Goal: Information Seeking & Learning: Learn about a topic

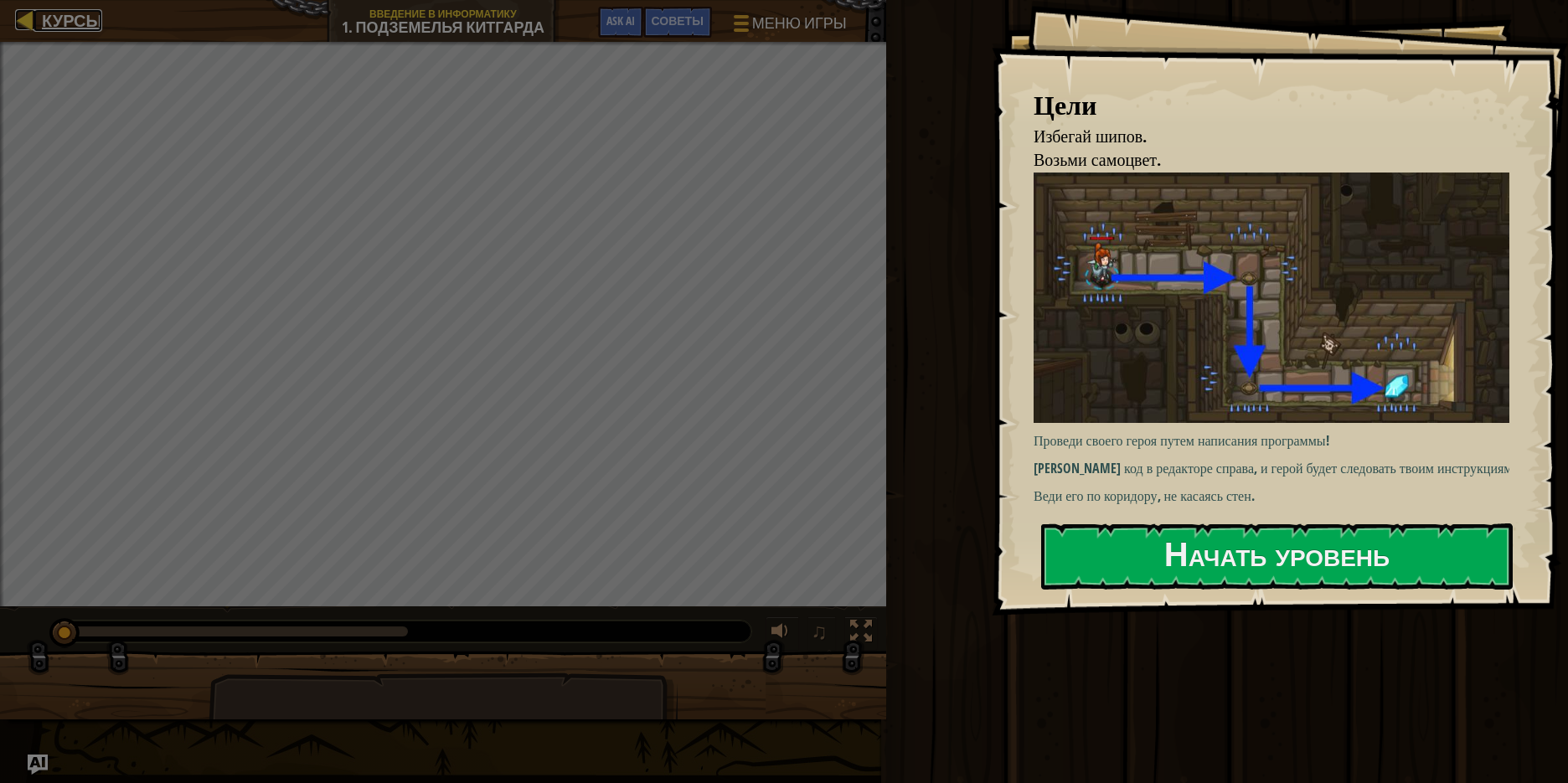
click at [68, 22] on span "Курсы" at bounding box center [72, 20] width 60 height 22
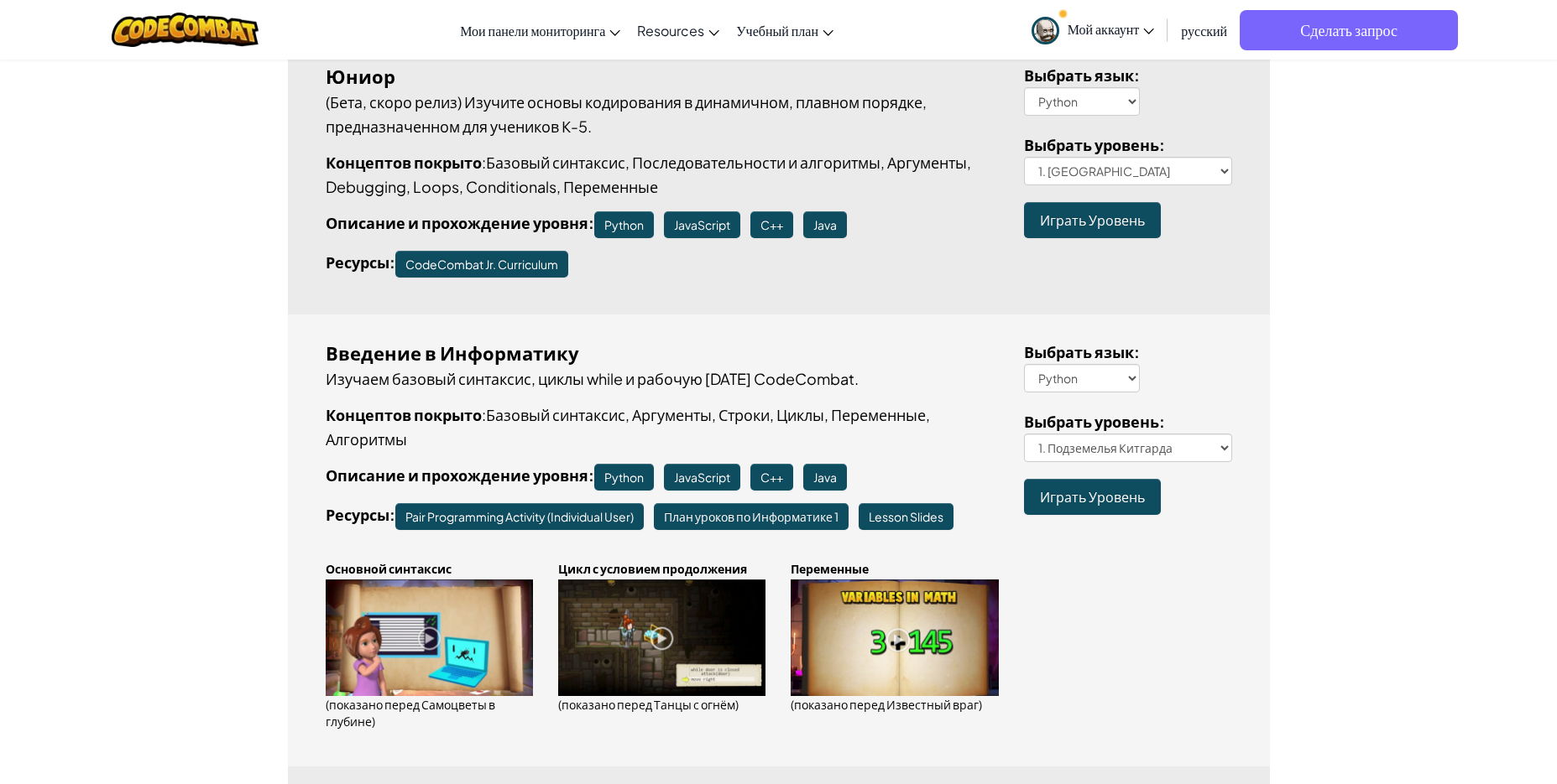
scroll to position [251, 0]
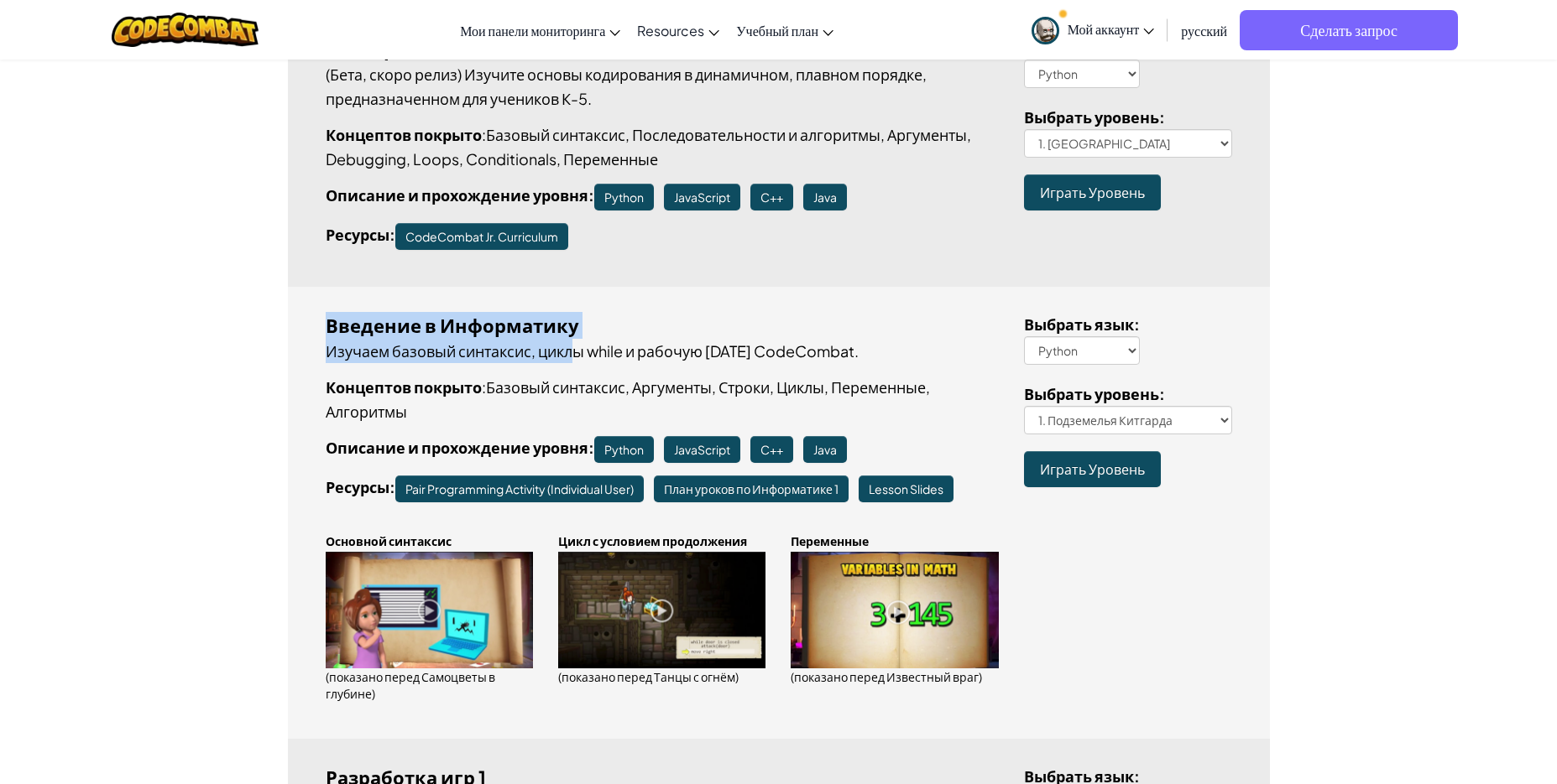
drag, startPoint x: 318, startPoint y: 323, endPoint x: 578, endPoint y: 341, distance: 260.6
click at [577, 341] on div "Введение в Информатику Изучаем базовый синтаксис, циклы while и рабочую [DATE] …" at bounding box center [662, 513] width 699 height 402
drag, startPoint x: 588, startPoint y: 341, endPoint x: 637, endPoint y: 344, distance: 49.1
click at [591, 341] on p "Изучаем базовый синтаксис, циклы while и рабочую [DATE] CodeCombat." at bounding box center [662, 351] width 673 height 24
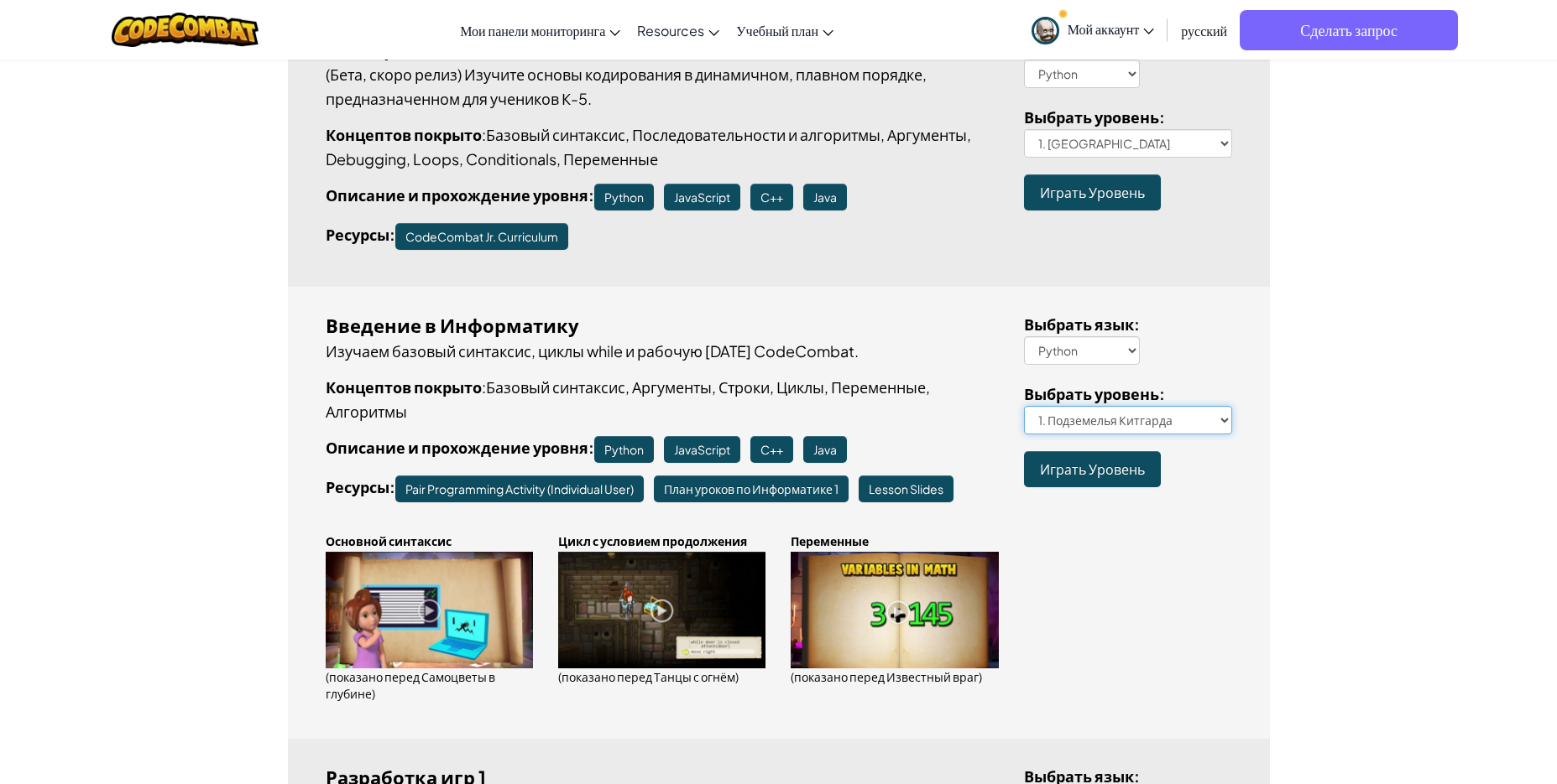
click at [1162, 416] on select "1. Подземелья Китгарда 2. Самоцветы в глубине 3. Охранник в тени 3a. В обратном…" at bounding box center [1128, 421] width 208 height 29
select select "kithgard-librarian"
click at [1024, 406] on select "1. Подземелья Китгарда 2. Самоцветы в глубине 3. Охранник в тени 3a. В обратном…" at bounding box center [1128, 421] width 208 height 29
click at [1113, 475] on span "Играть Уровень" at bounding box center [1092, 469] width 105 height 18
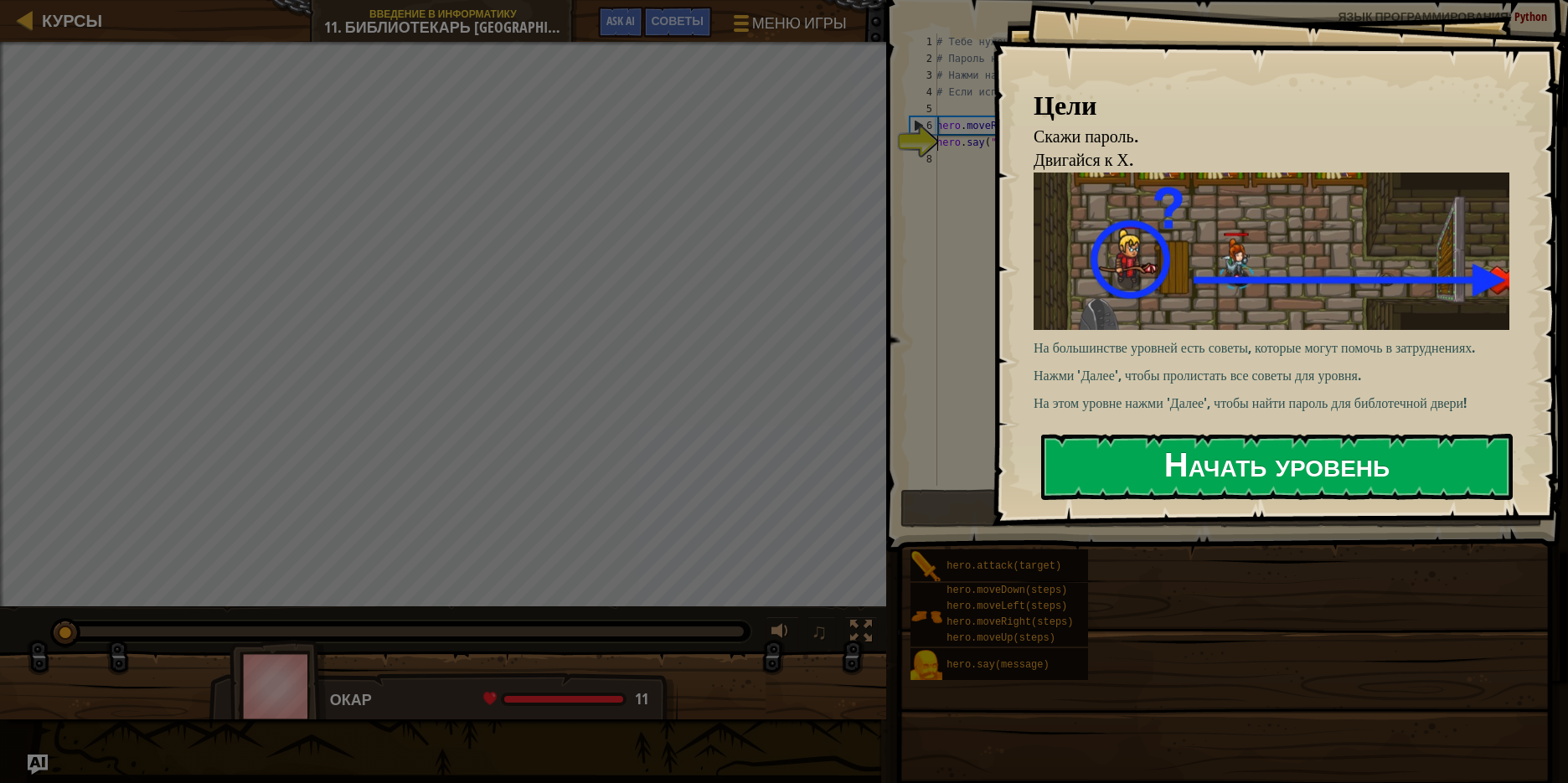
click at [1218, 444] on button "Начать уровень" at bounding box center [1277, 467] width 471 height 67
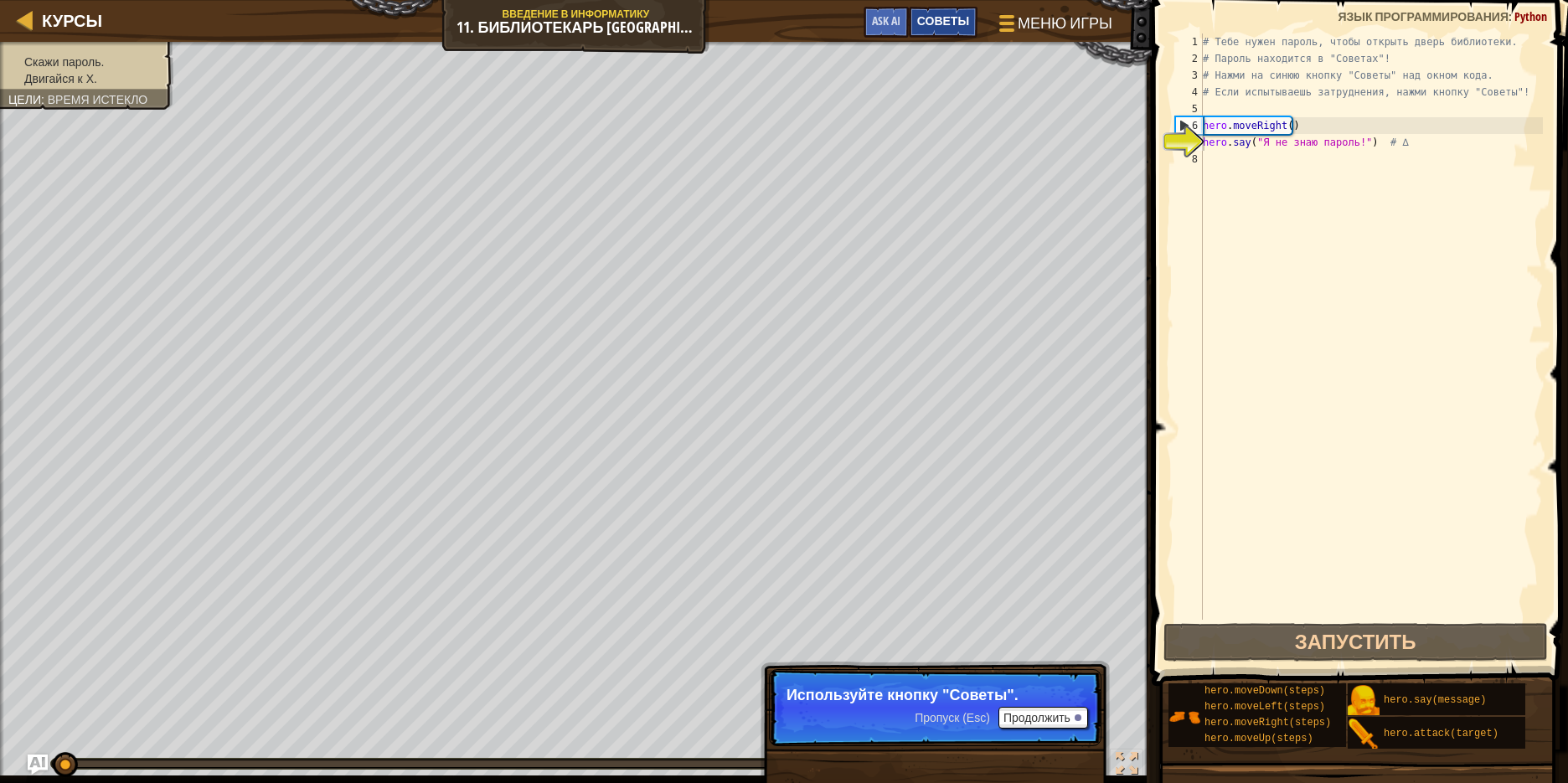
click at [941, 26] on span "Советы" at bounding box center [943, 21] width 52 height 16
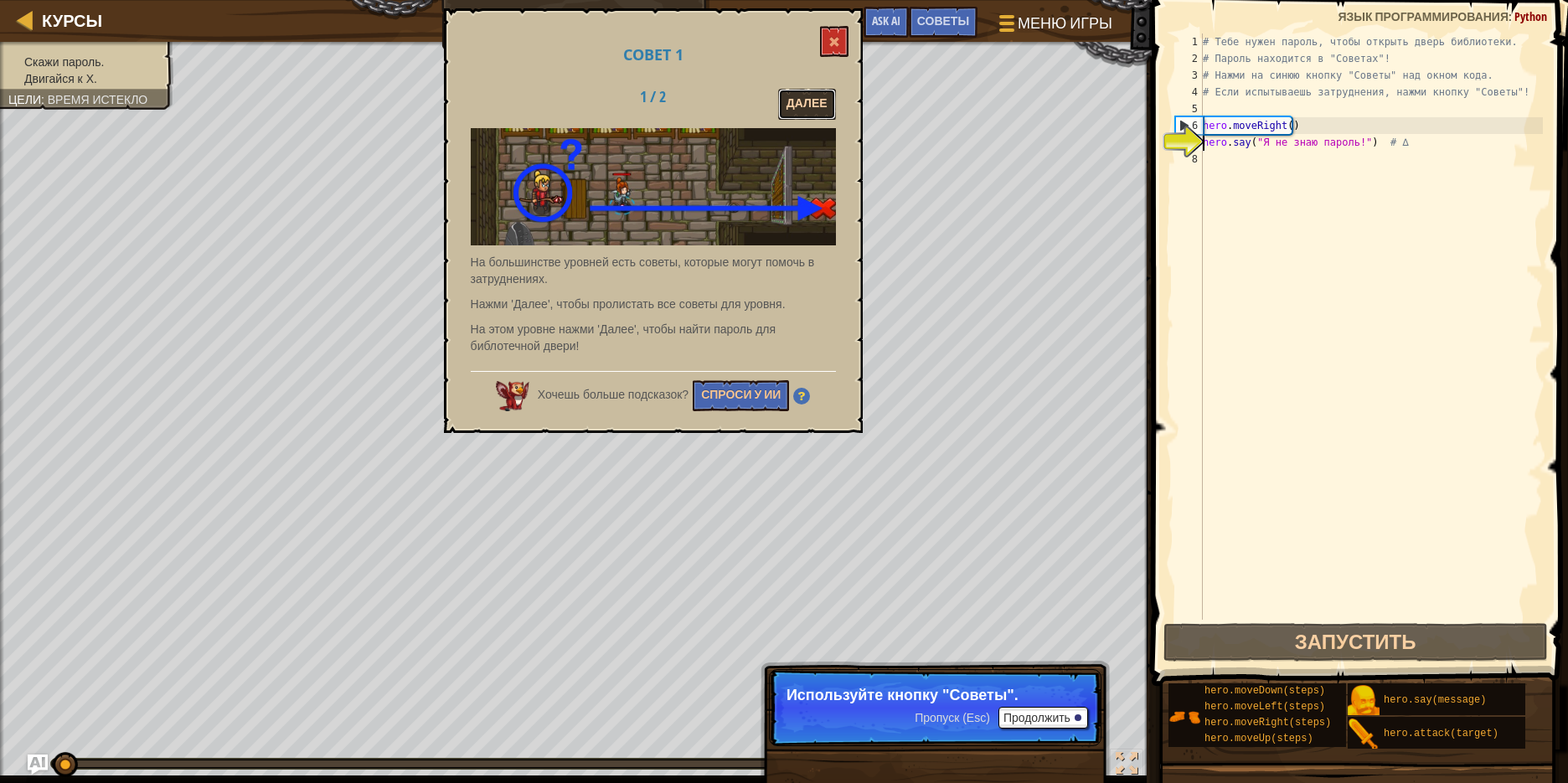
click at [795, 113] on button "Далее" at bounding box center [807, 104] width 58 height 31
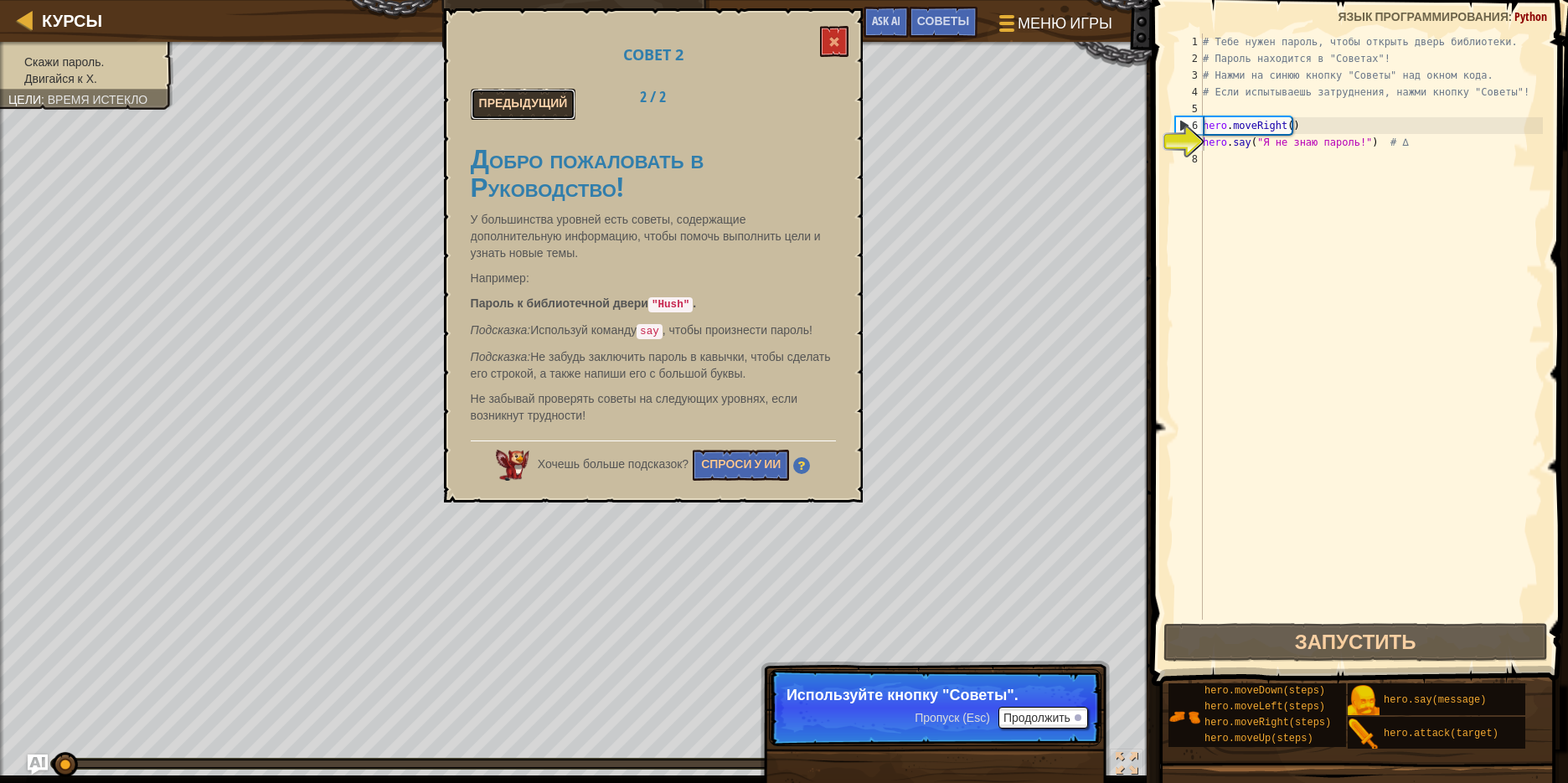
click at [515, 99] on button "Предыдущий" at bounding box center [523, 104] width 105 height 31
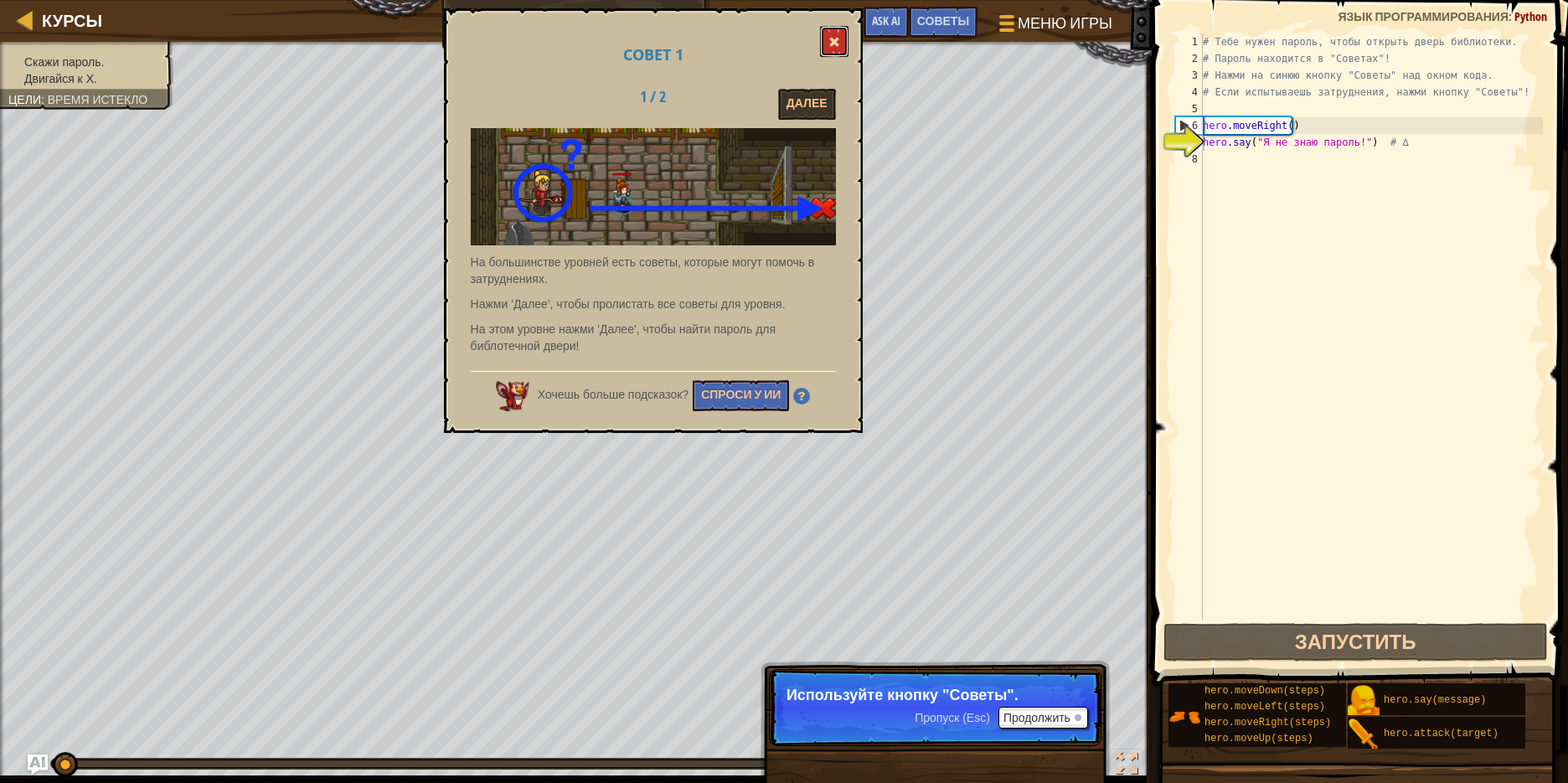
click at [828, 47] on button at bounding box center [834, 41] width 29 height 31
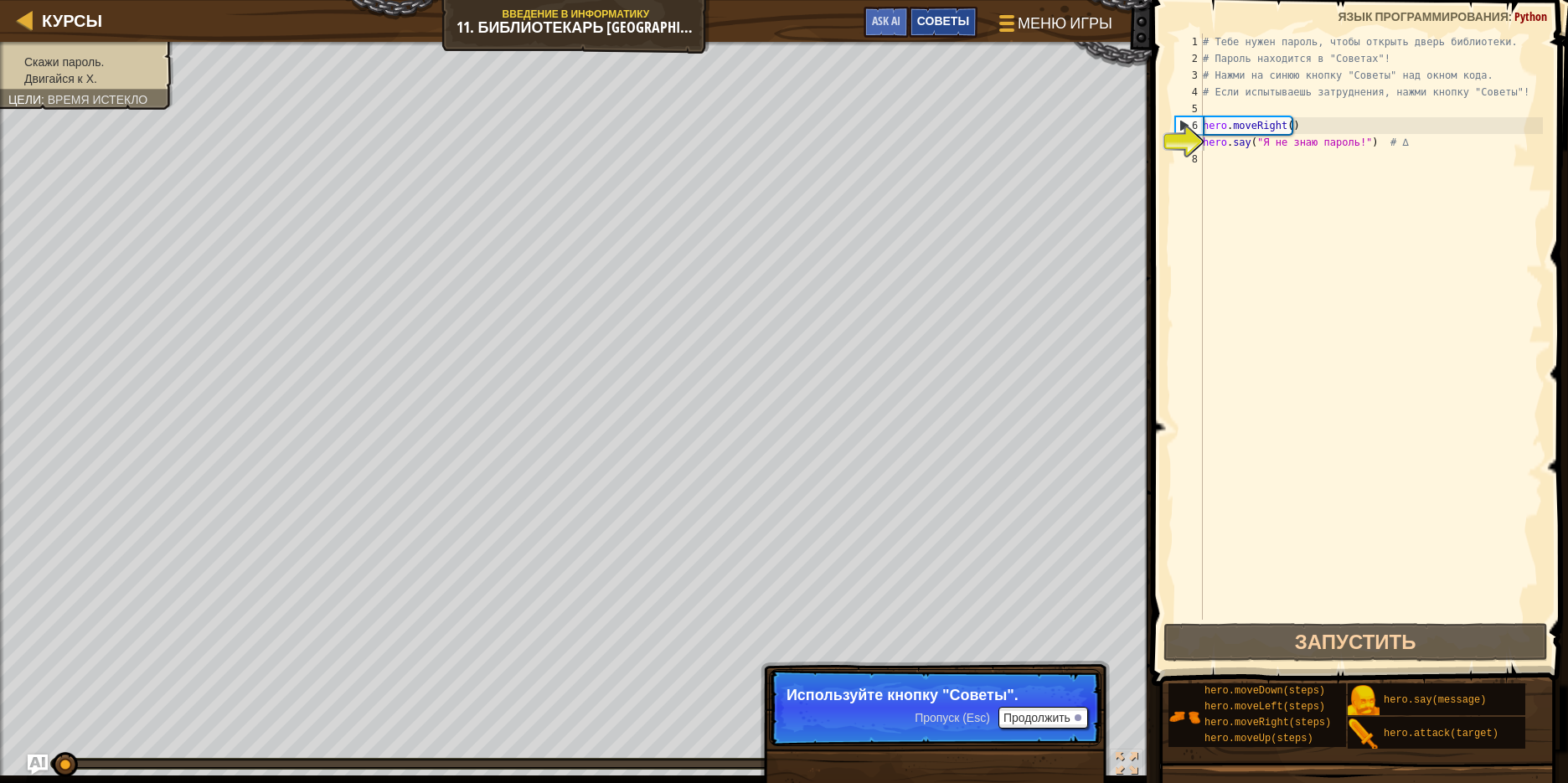
click at [946, 18] on span "Советы" at bounding box center [943, 21] width 52 height 16
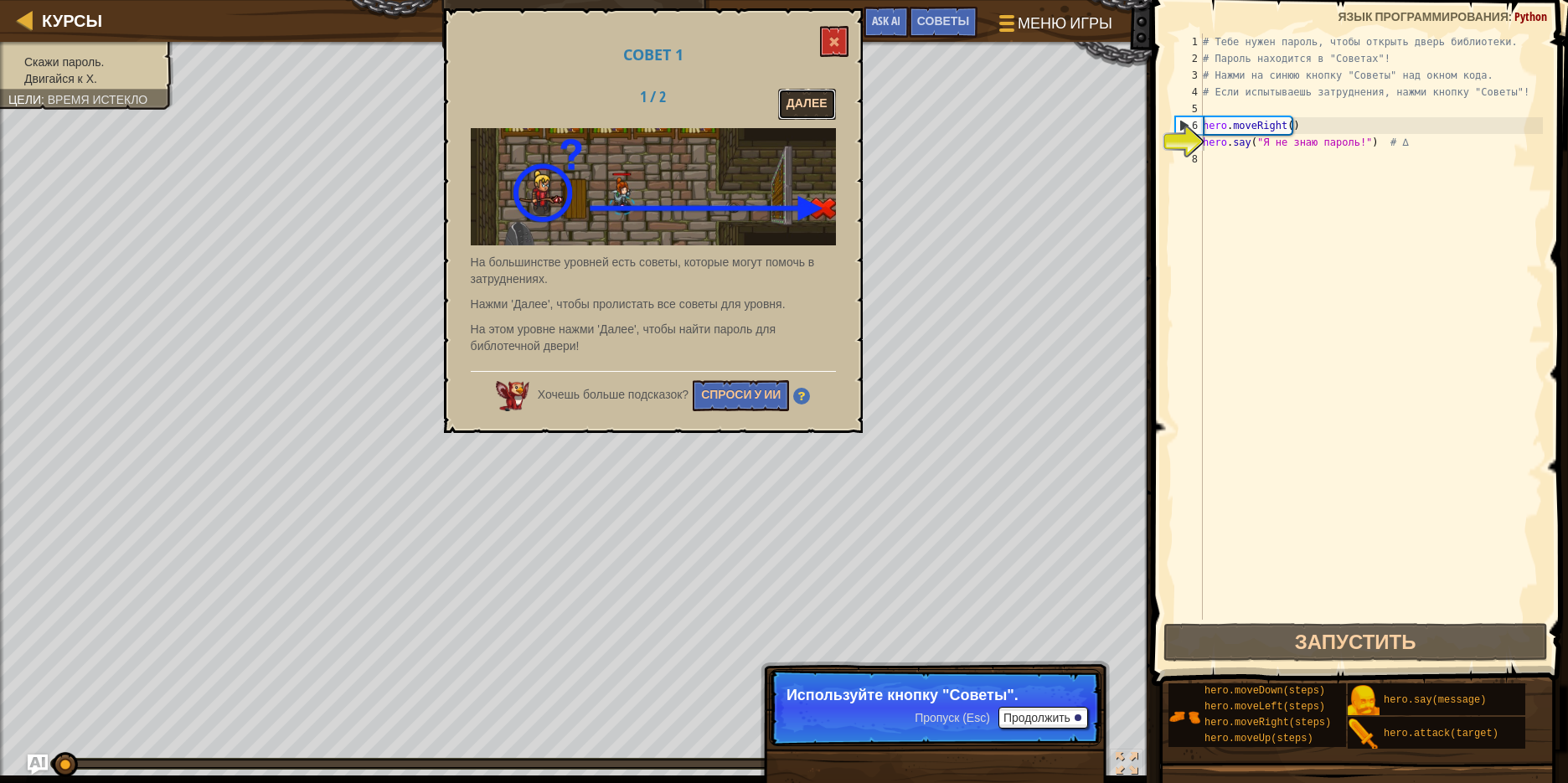
click at [806, 105] on button "Далее" at bounding box center [807, 104] width 58 height 31
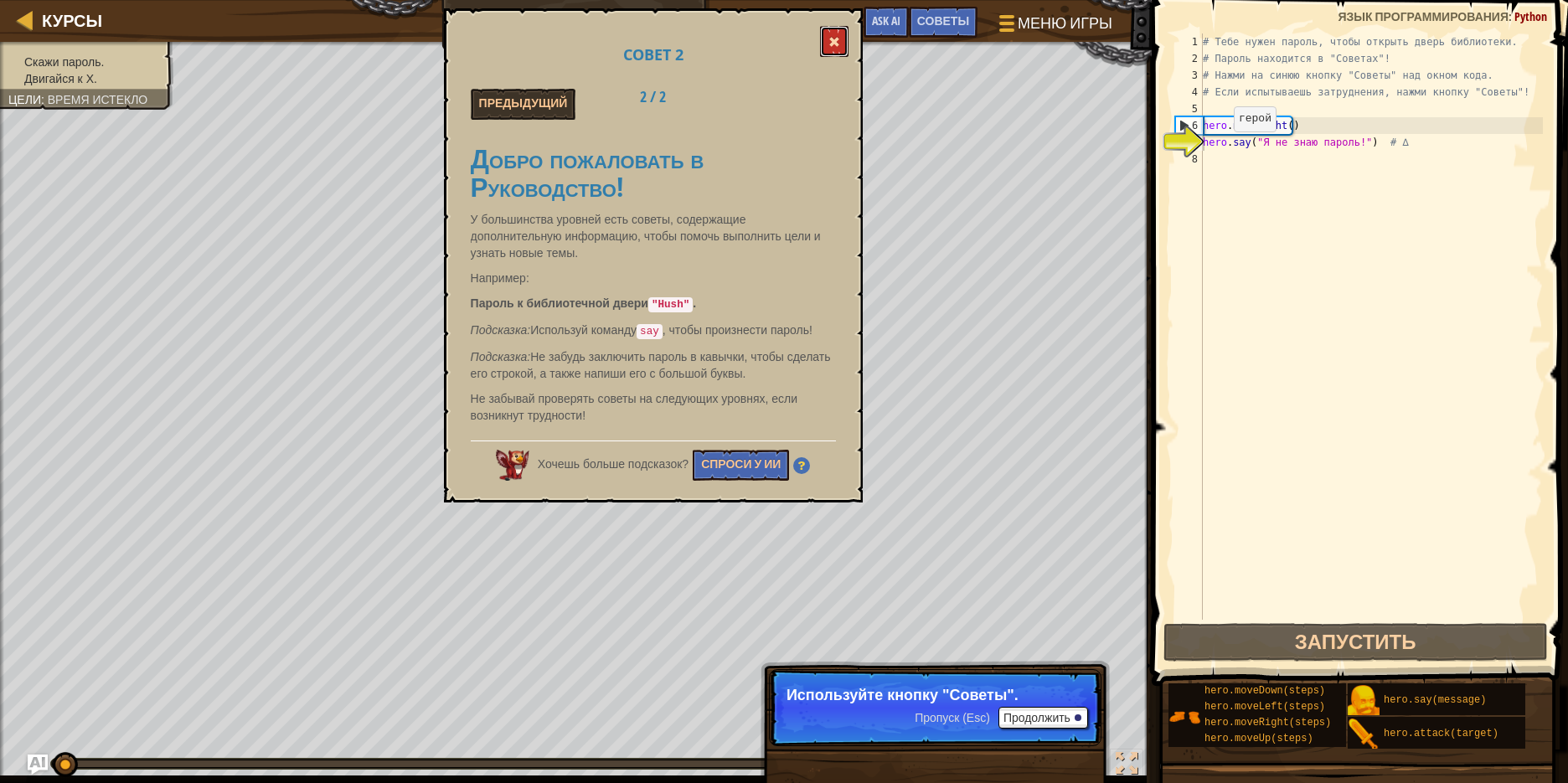
click at [844, 36] on button at bounding box center [834, 41] width 29 height 31
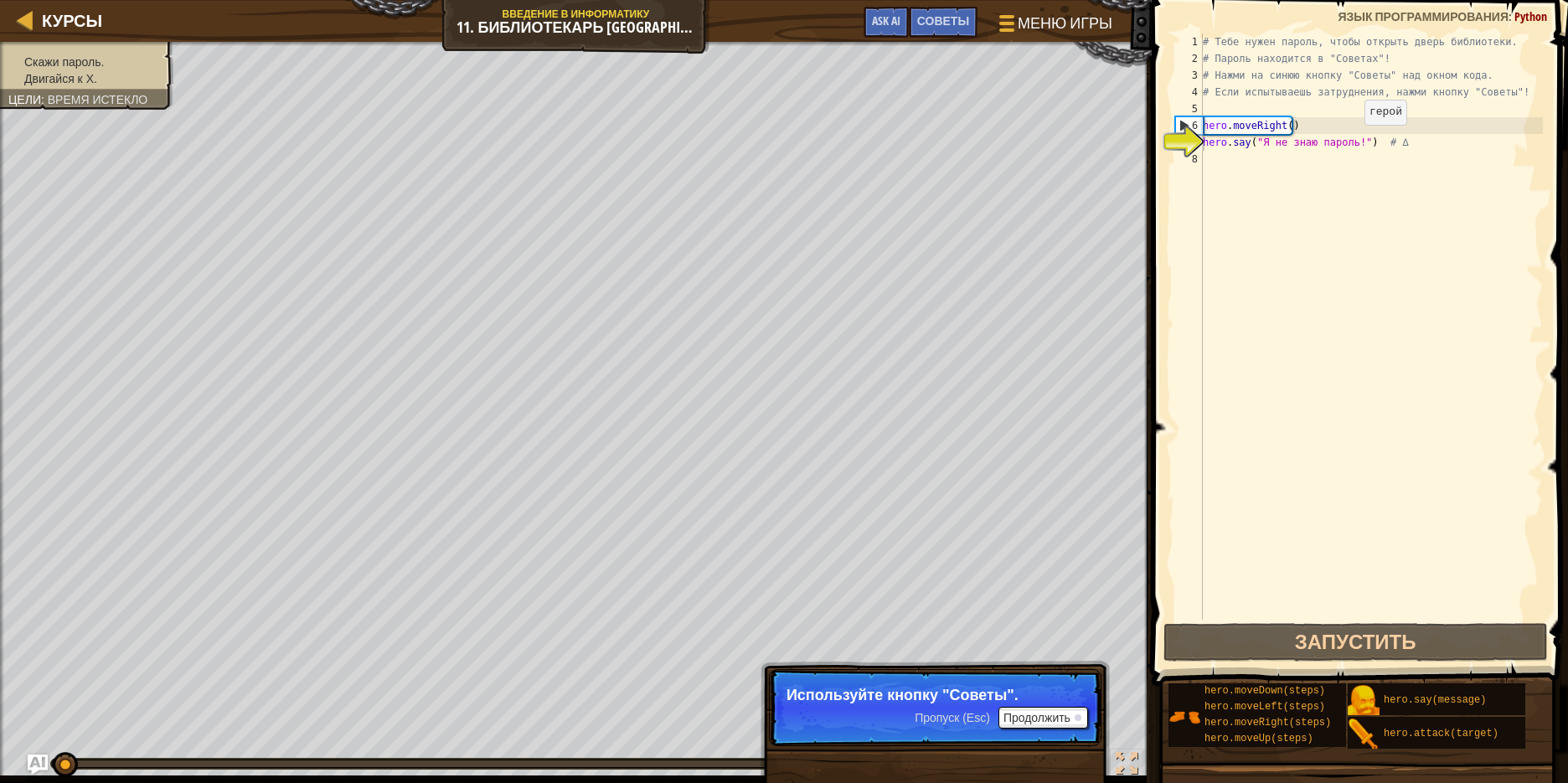
click at [1350, 141] on div "# Тебе нужен пароль, чтобы открыть дверь библиотеки. # Пароль находится в "Сове…" at bounding box center [1371, 343] width 344 height 620
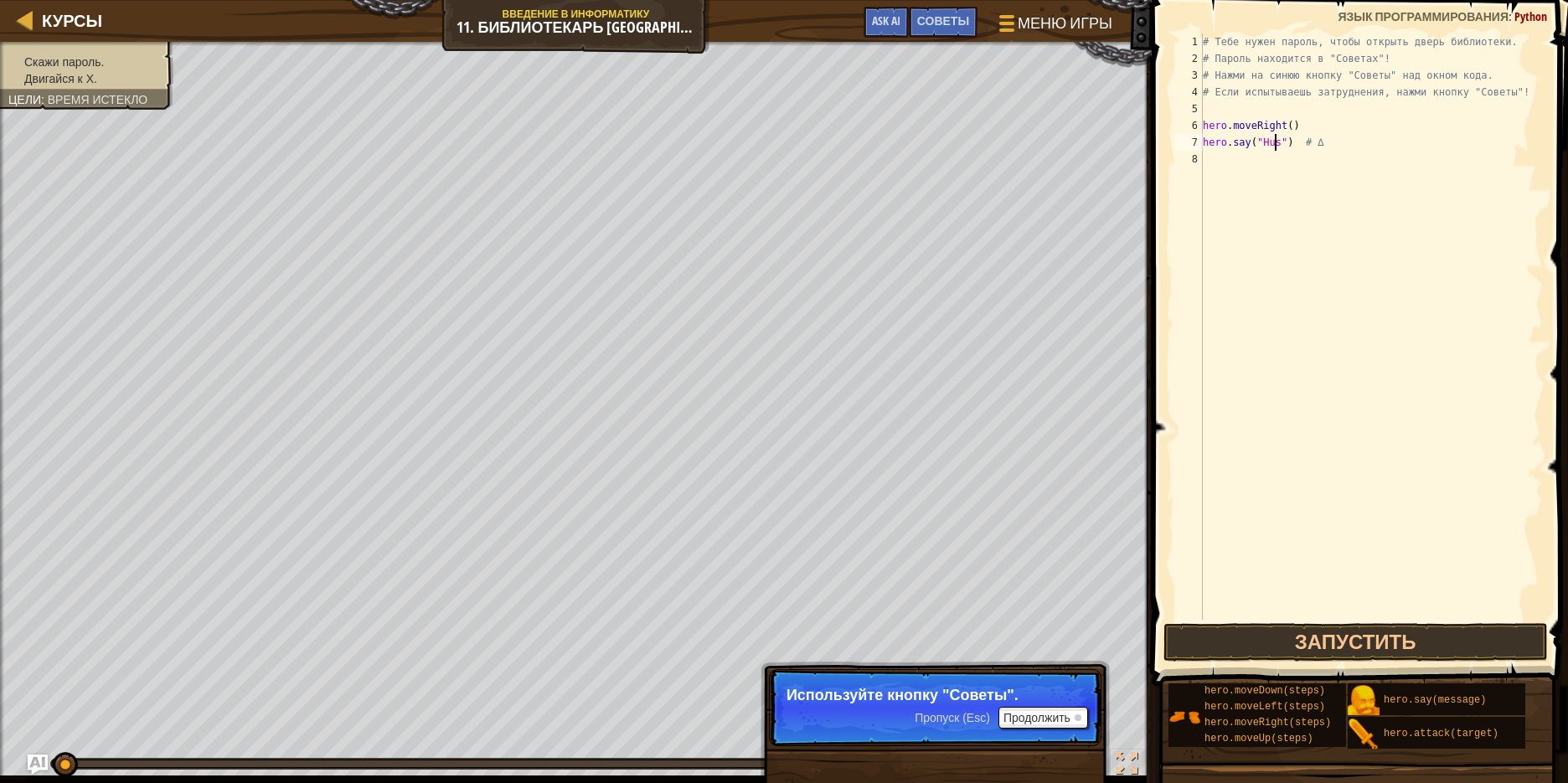
scroll to position [7, 6]
type textarea "hero.say("Hush") # ∆"
click at [1346, 641] on button "Запустить" at bounding box center [1355, 643] width 384 height 39
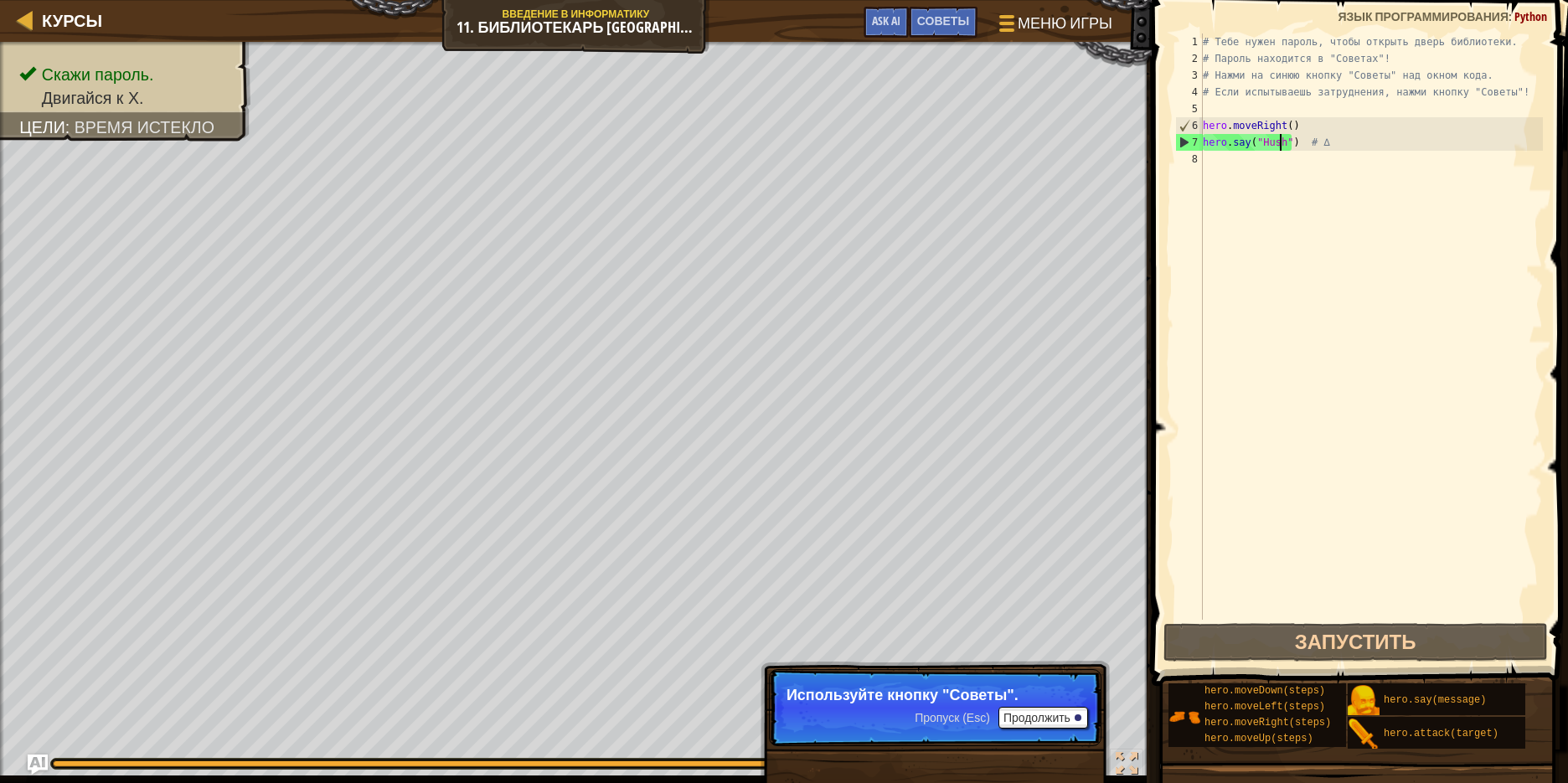
click at [1232, 168] on div "# Тебе нужен пароль, чтобы открыть дверь библиотеки. # Пароль находится в "Сове…" at bounding box center [1371, 343] width 344 height 620
type textarea "h"
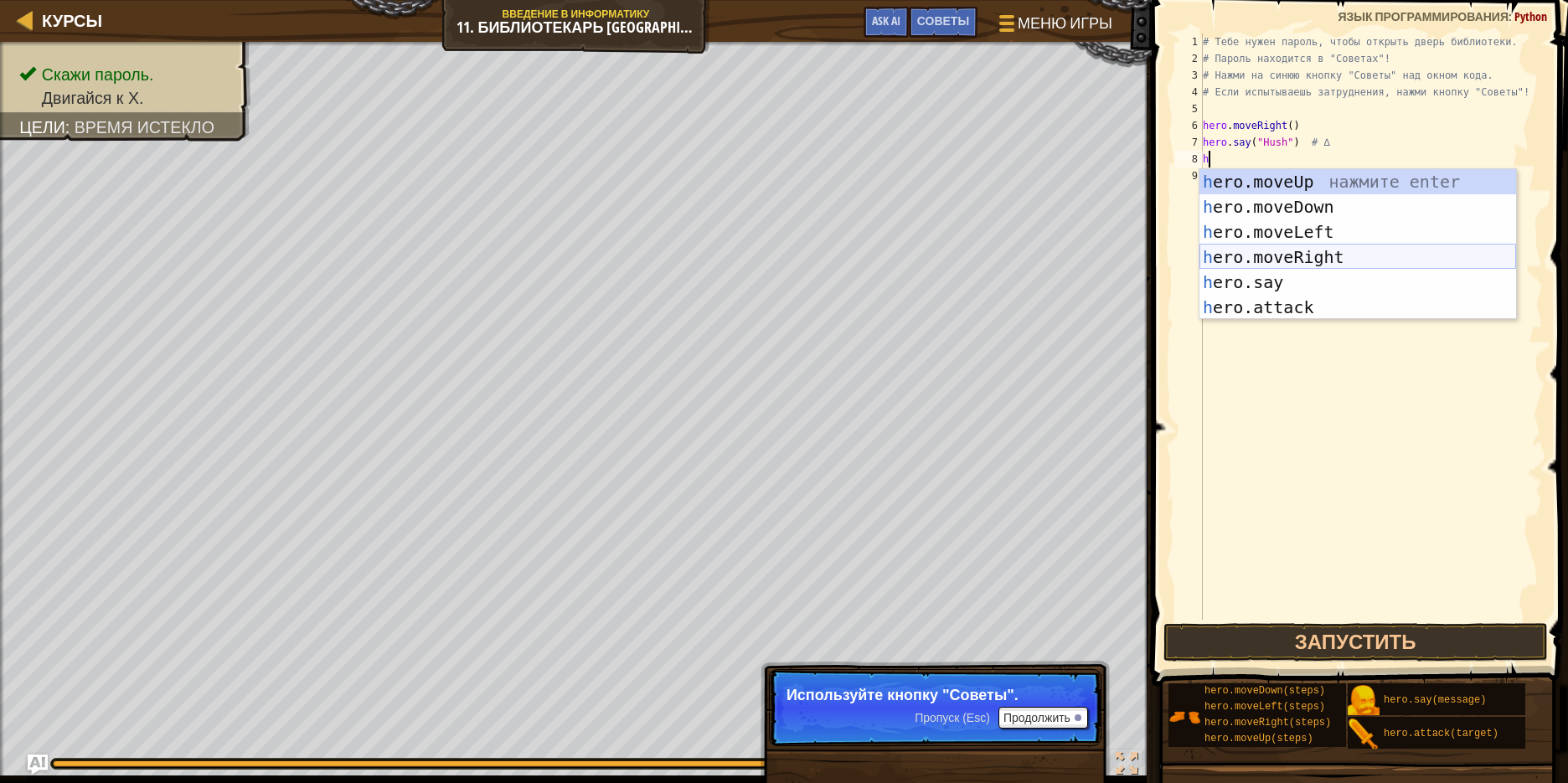
click at [1314, 256] on div "h ero.moveUp нажмите enter h ero.moveDown нажмите enter h ero.moveLeft нажмите …" at bounding box center [1357, 269] width 317 height 201
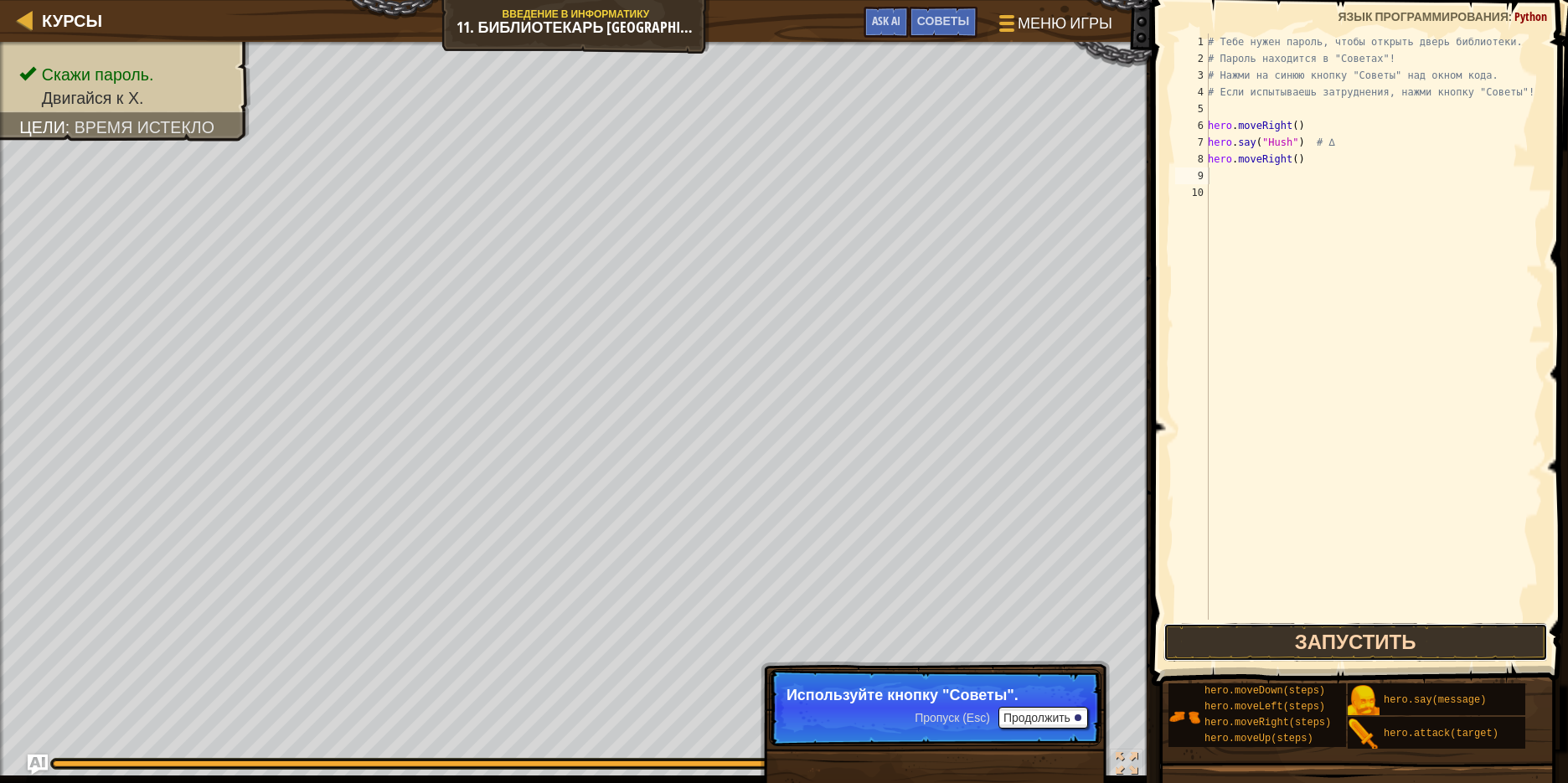
click at [1367, 634] on button "Запустить" at bounding box center [1355, 643] width 384 height 39
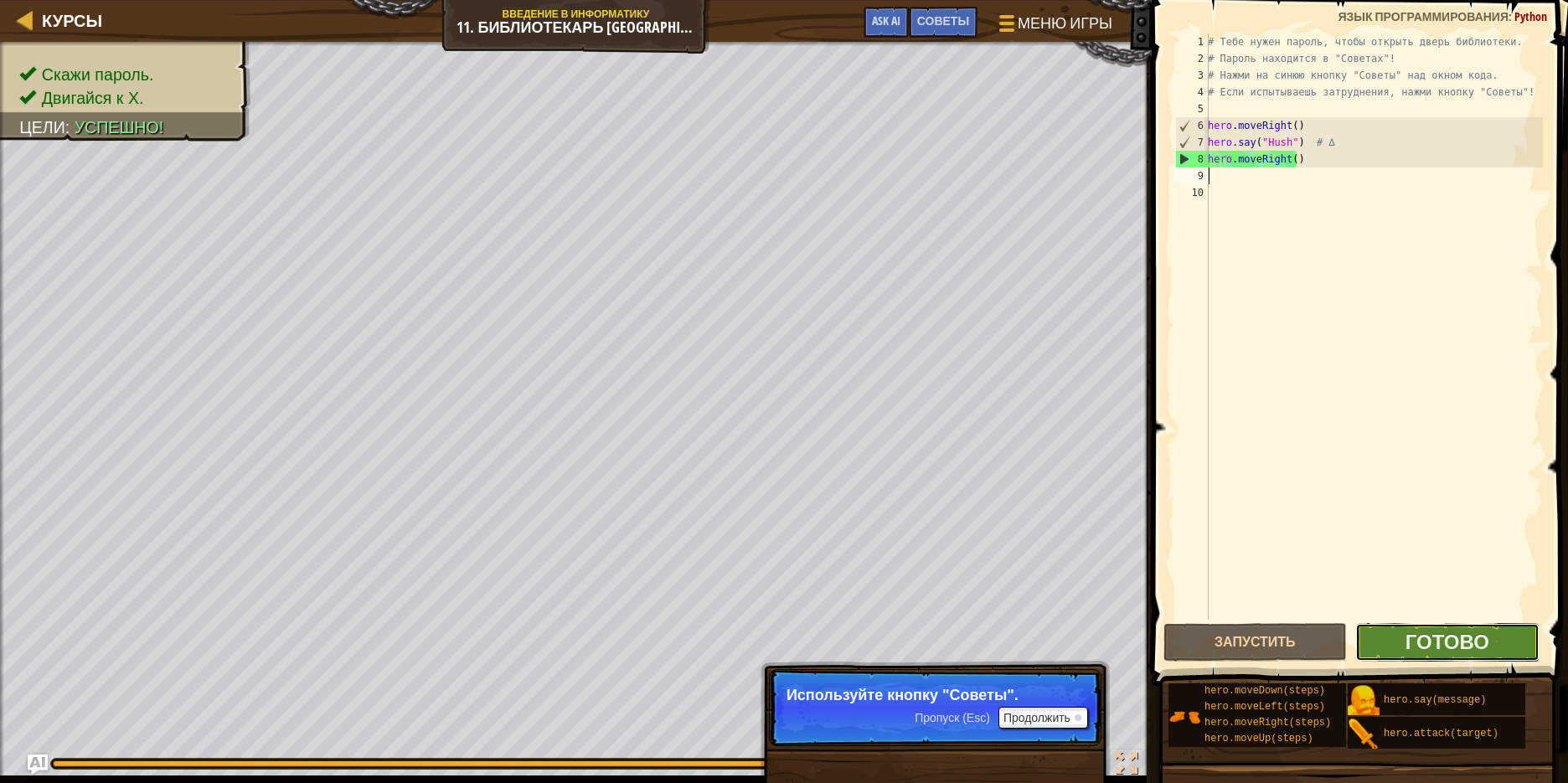
click at [1402, 642] on button "Готово" at bounding box center [1447, 643] width 184 height 39
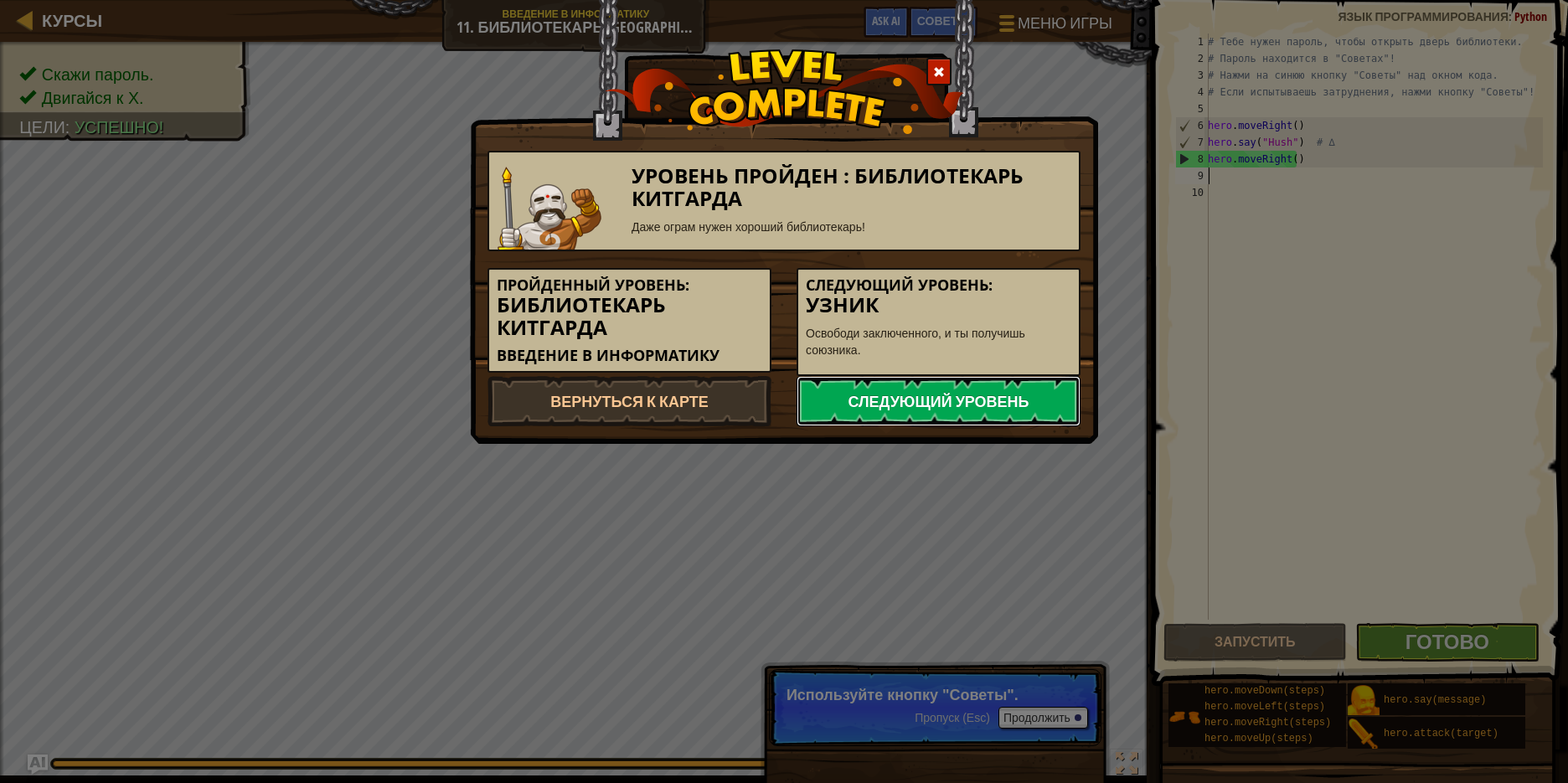
click at [865, 396] on link "Следующий уровень" at bounding box center [938, 401] width 284 height 50
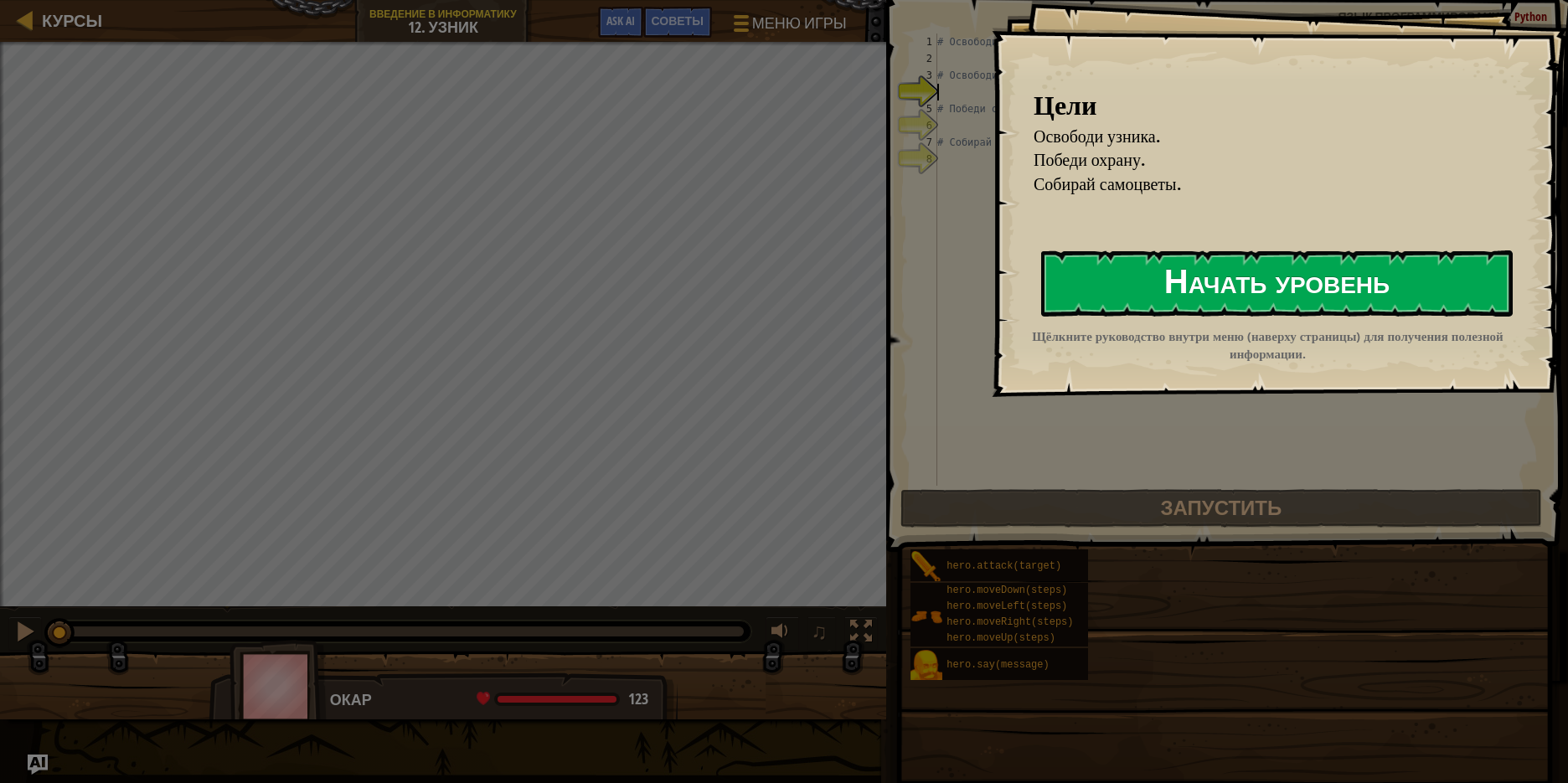
click at [1193, 290] on button "Начать уровень" at bounding box center [1277, 284] width 471 height 67
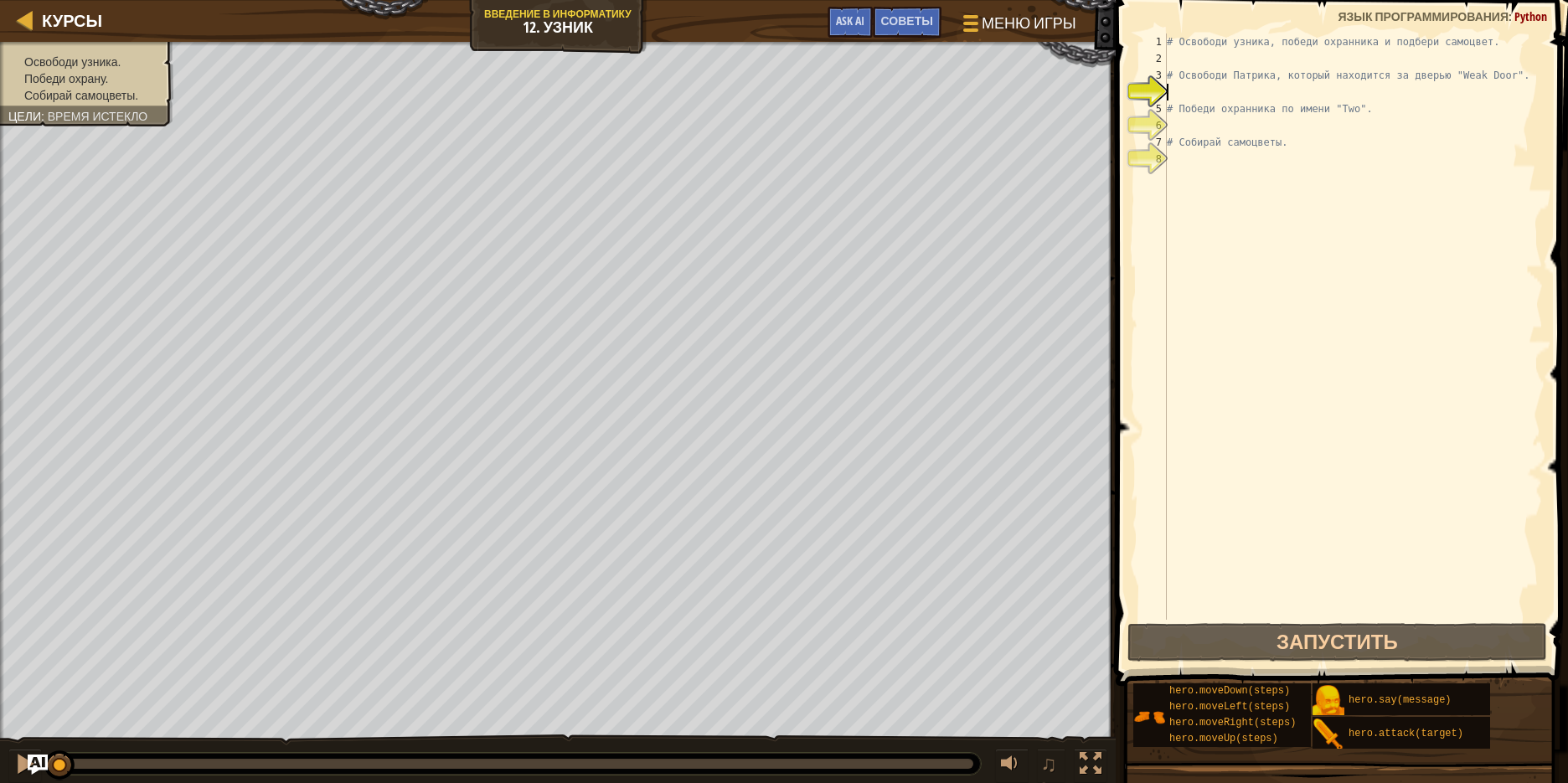
click at [1181, 61] on div "# Освободи узника, победи охранника и подбери самоцвет. # Освободи Патрика, кот…" at bounding box center [1353, 343] width 380 height 620
type textarea "h"
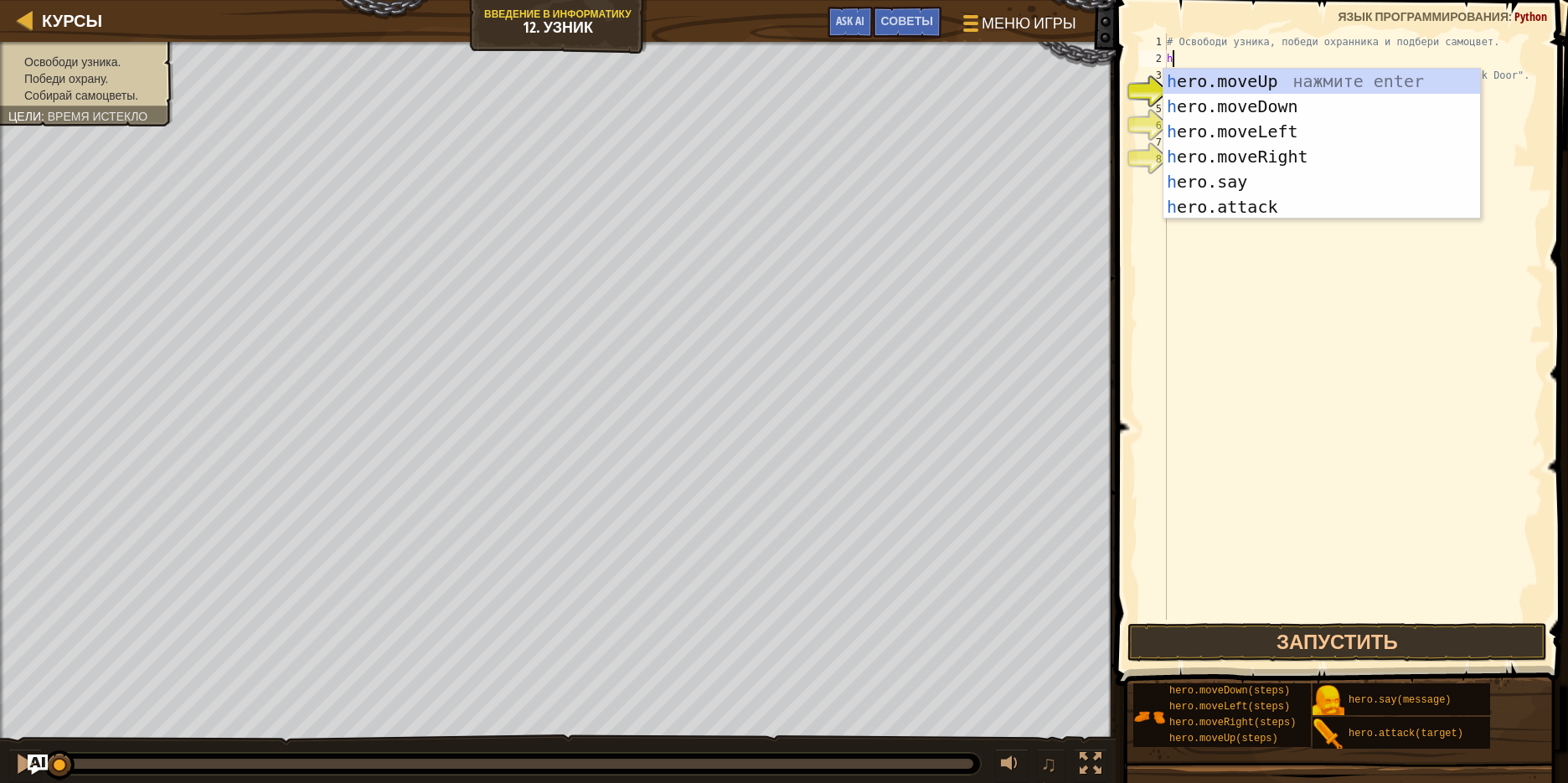
scroll to position [7, 0]
click at [1290, 151] on div "h ero.moveUp нажмите enter h ero.moveDown нажмите enter h ero.moveLeft нажмите …" at bounding box center [1322, 168] width 317 height 201
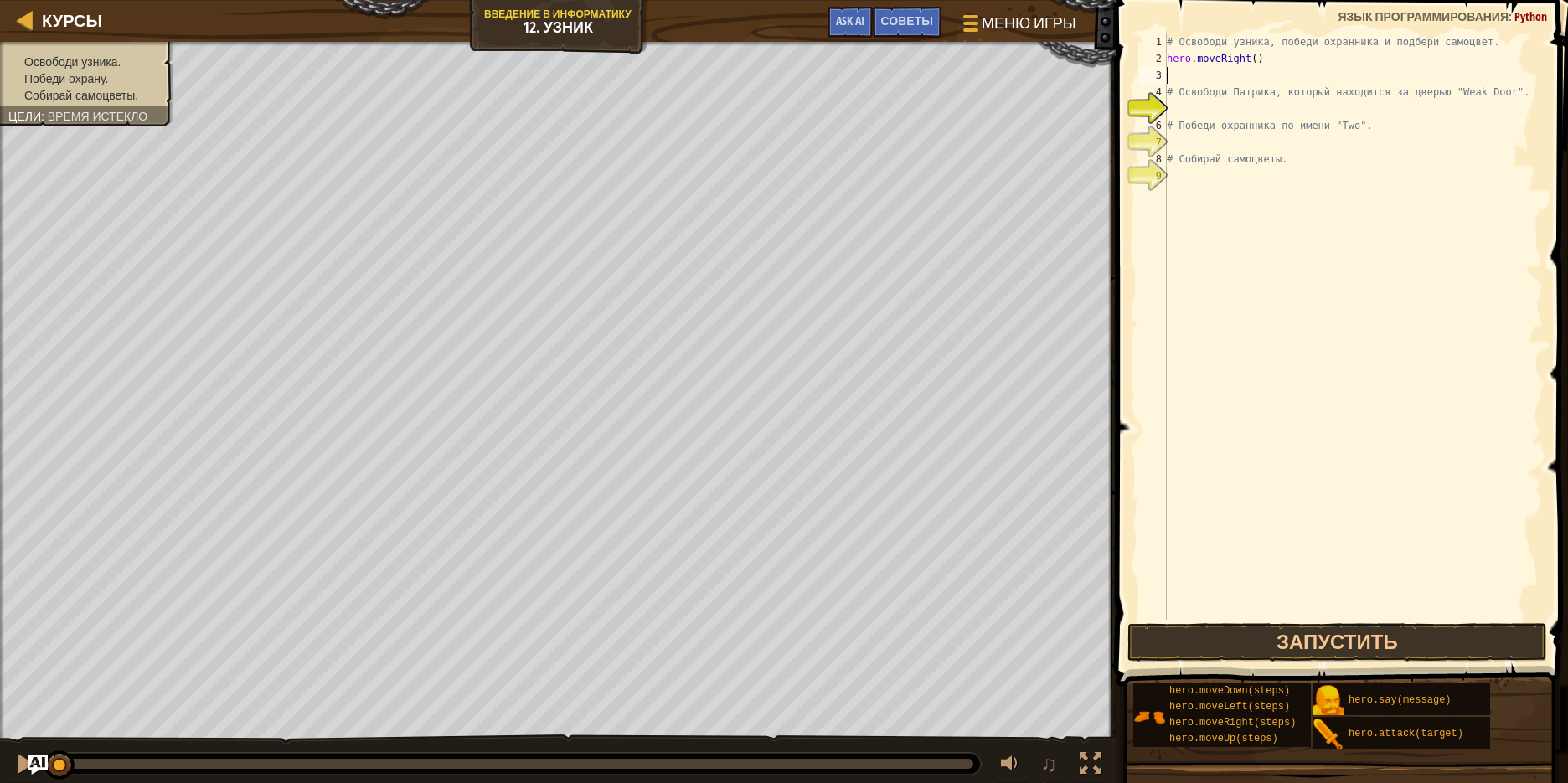
click at [1190, 114] on div "# Освободи узника, победи охранника и подбери самоцвет. hero . moveRight ( ) # …" at bounding box center [1353, 343] width 380 height 620
click at [1211, 69] on div "# Освободи узника, победи охранника и подбери самоцвет. hero . moveRight ( ) # …" at bounding box center [1353, 343] width 380 height 620
type textarea "hero.moveRight()"
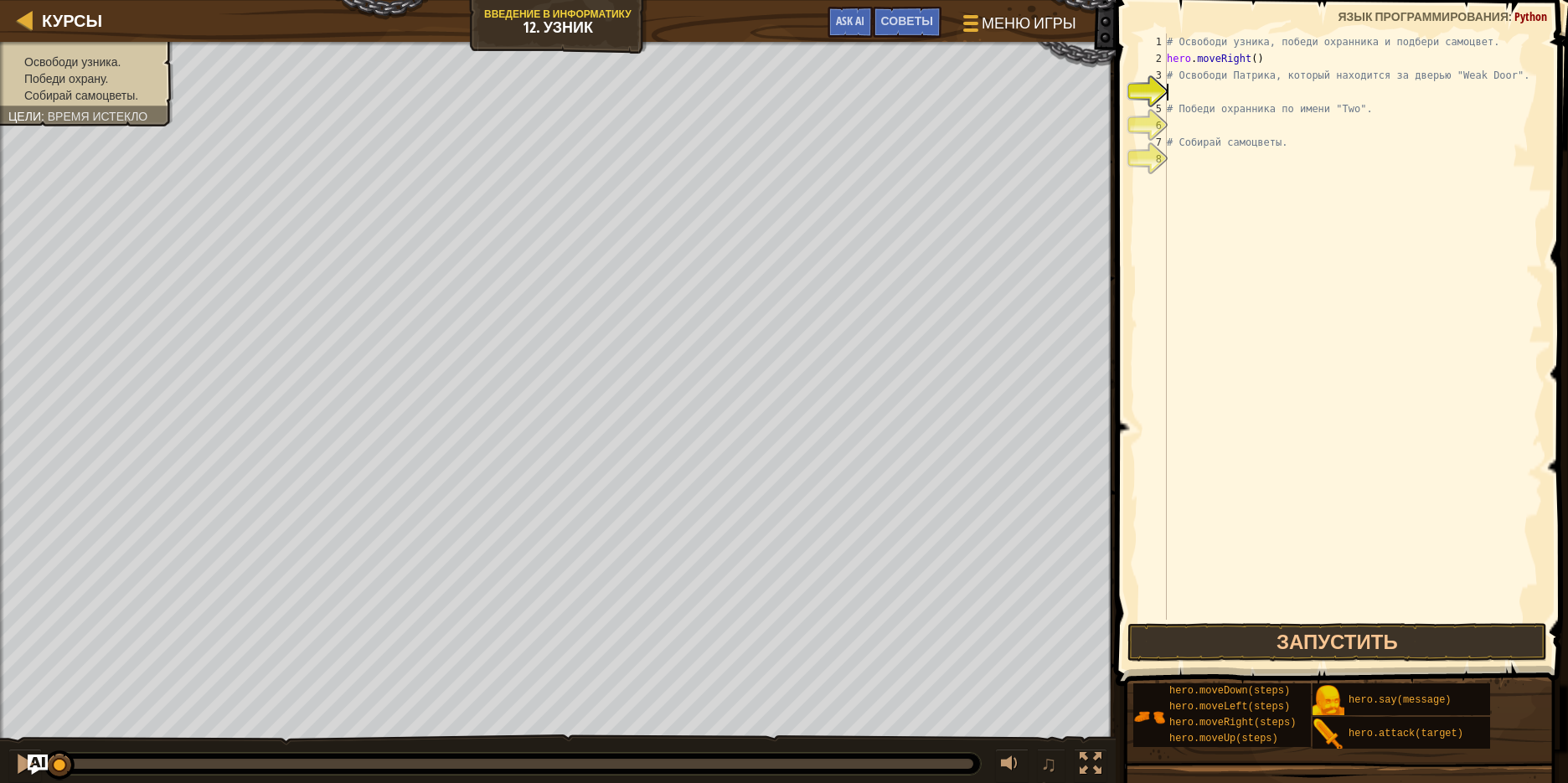
click at [1177, 89] on div "# Освободи узника, победи охранника и подбери самоцвет. hero . moveRight ( ) # …" at bounding box center [1353, 343] width 380 height 620
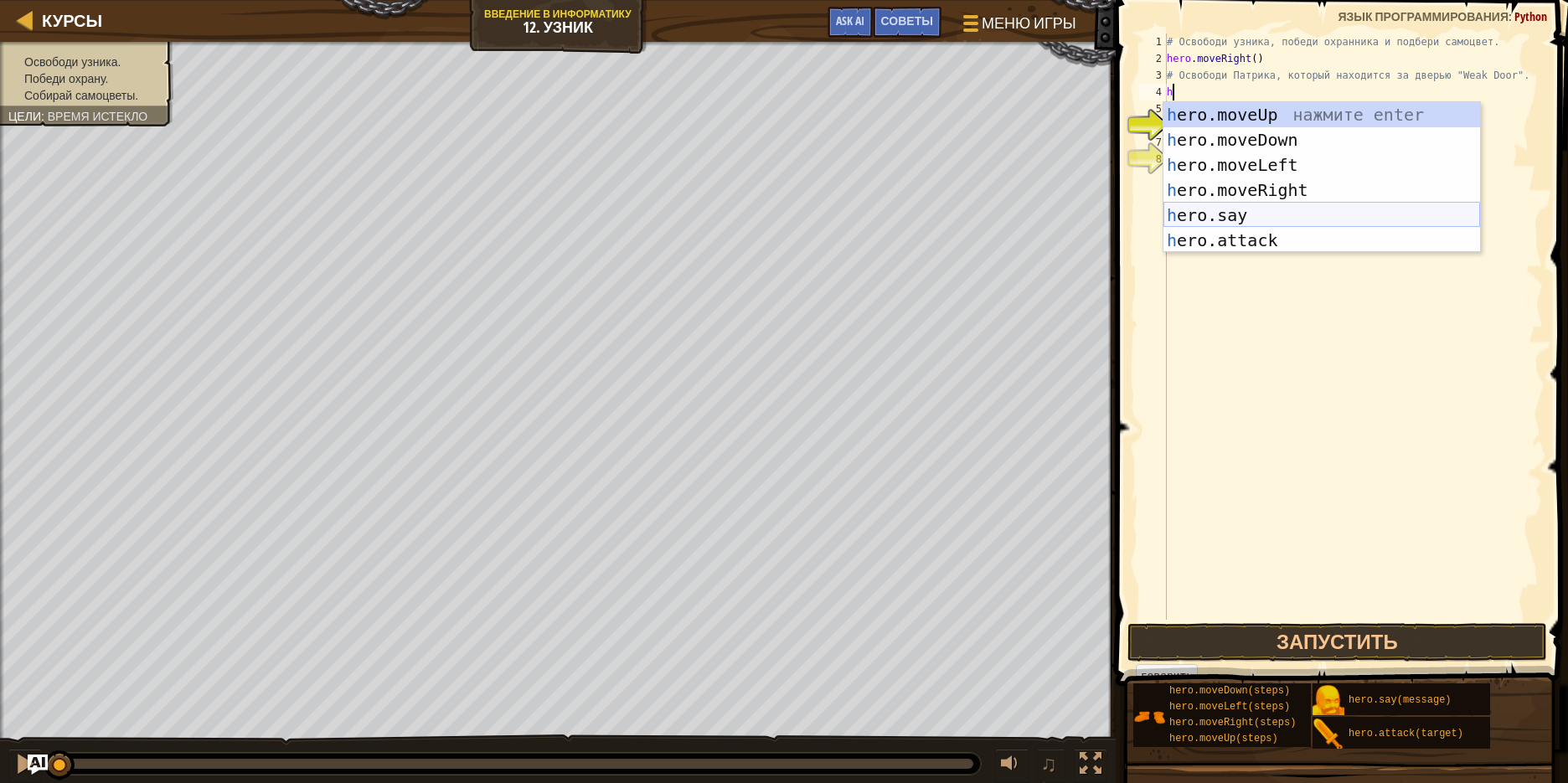
click at [1268, 202] on div "h ero.moveUp нажмите enter h ero.moveDown нажмите enter h ero.moveLeft нажмите …" at bounding box center [1322, 202] width 317 height 201
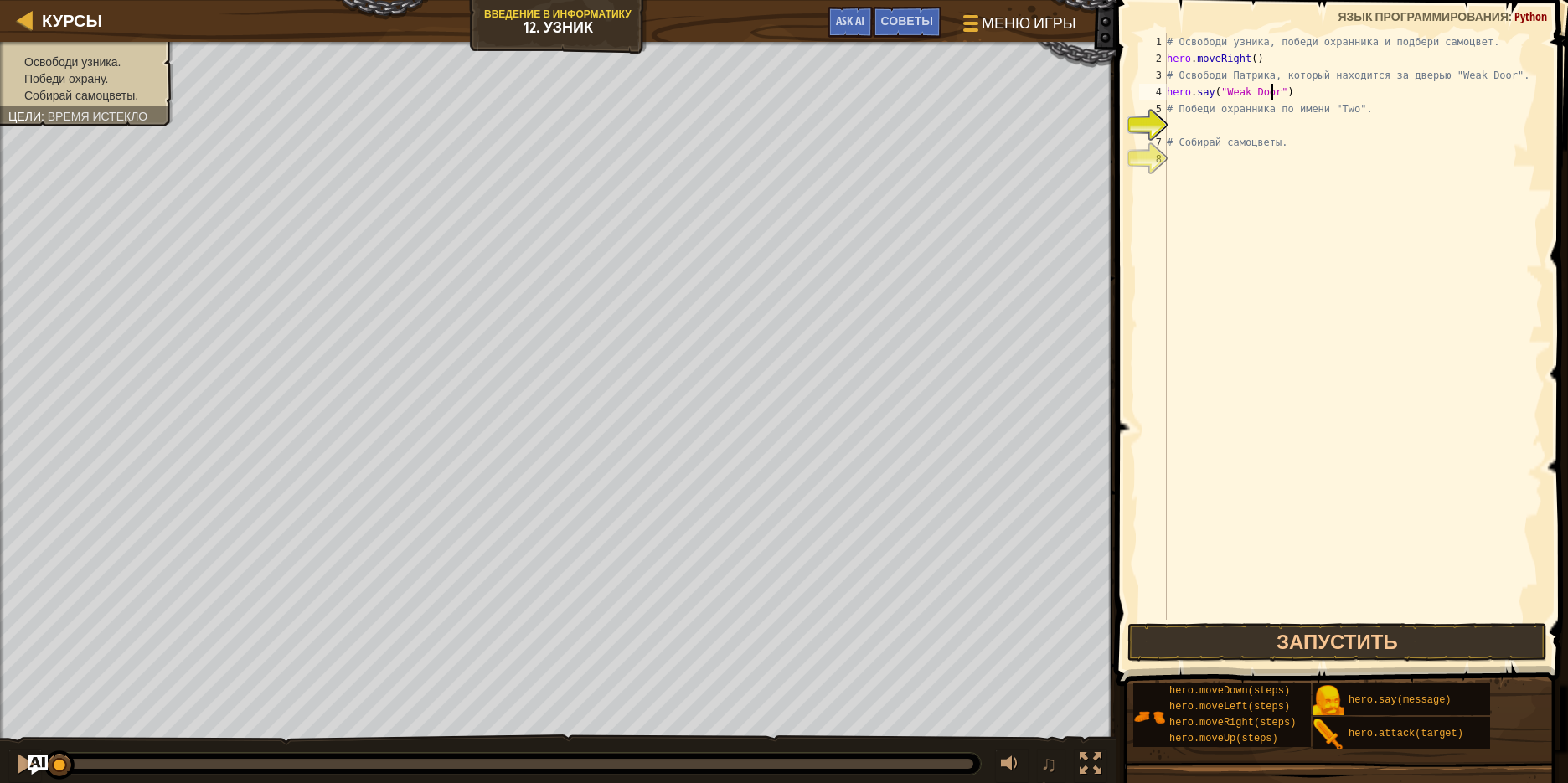
scroll to position [7, 8]
click at [1277, 651] on button "Запустить" at bounding box center [1337, 643] width 419 height 39
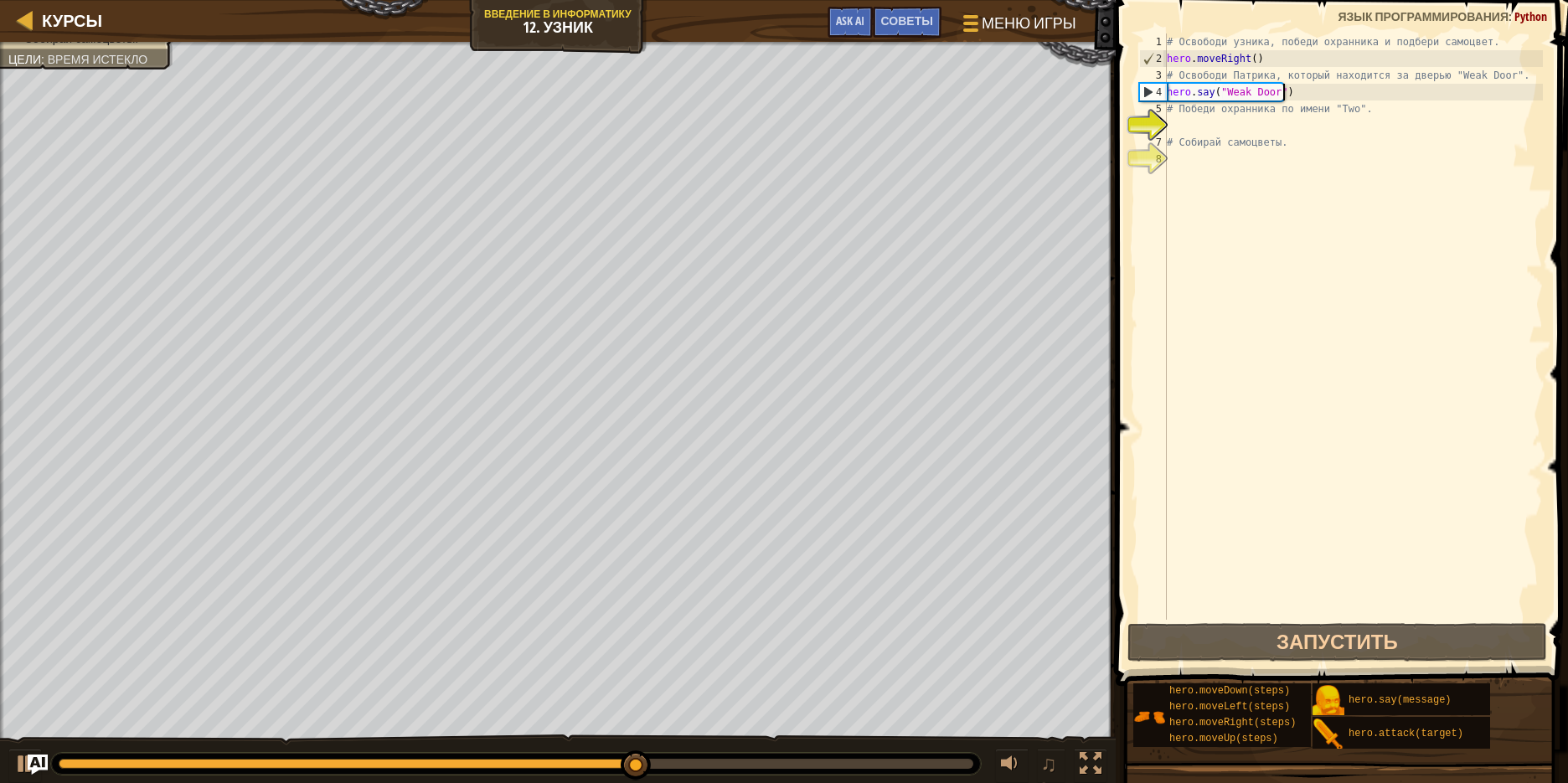
click at [1300, 99] on div "# Освободи узника, победи охранника и подбери самоцвет. hero . moveRight ( ) # …" at bounding box center [1353, 343] width 380 height 620
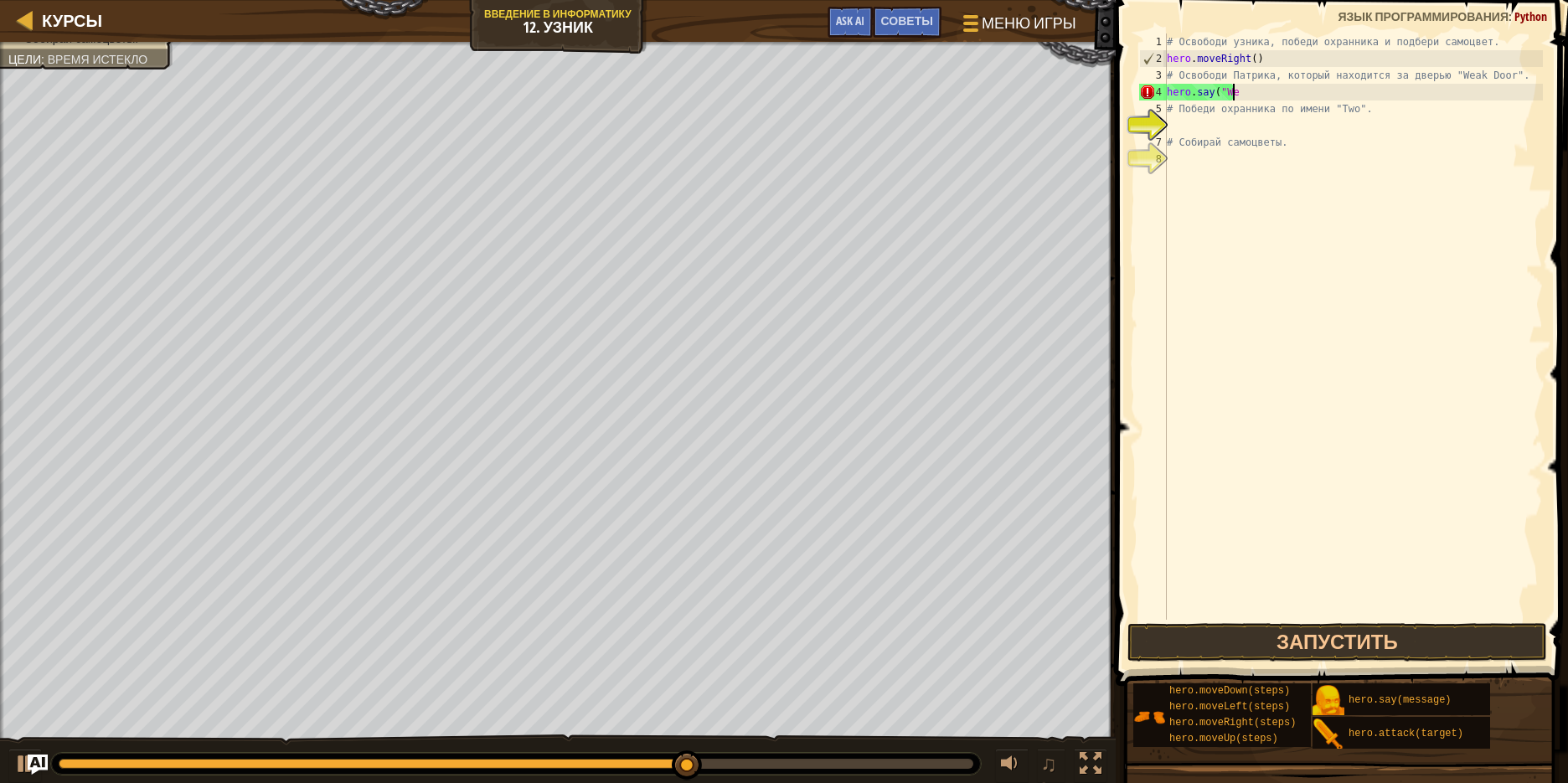
scroll to position [7, 2]
type textarea "h"
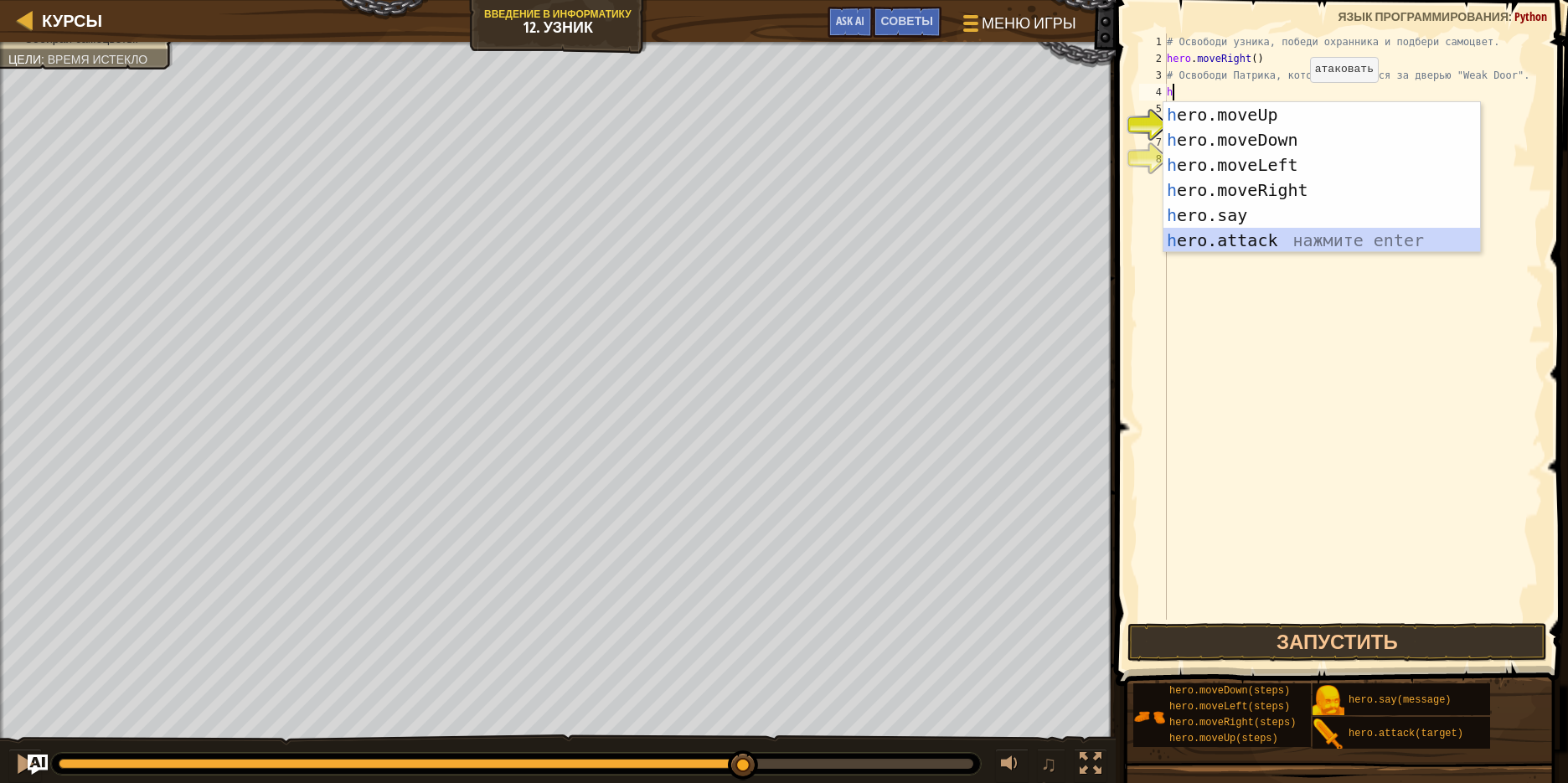
click at [1274, 232] on div "h ero.moveUp нажмите enter h ero.moveDown нажмите enter h ero.moveLeft нажмите …" at bounding box center [1322, 202] width 317 height 201
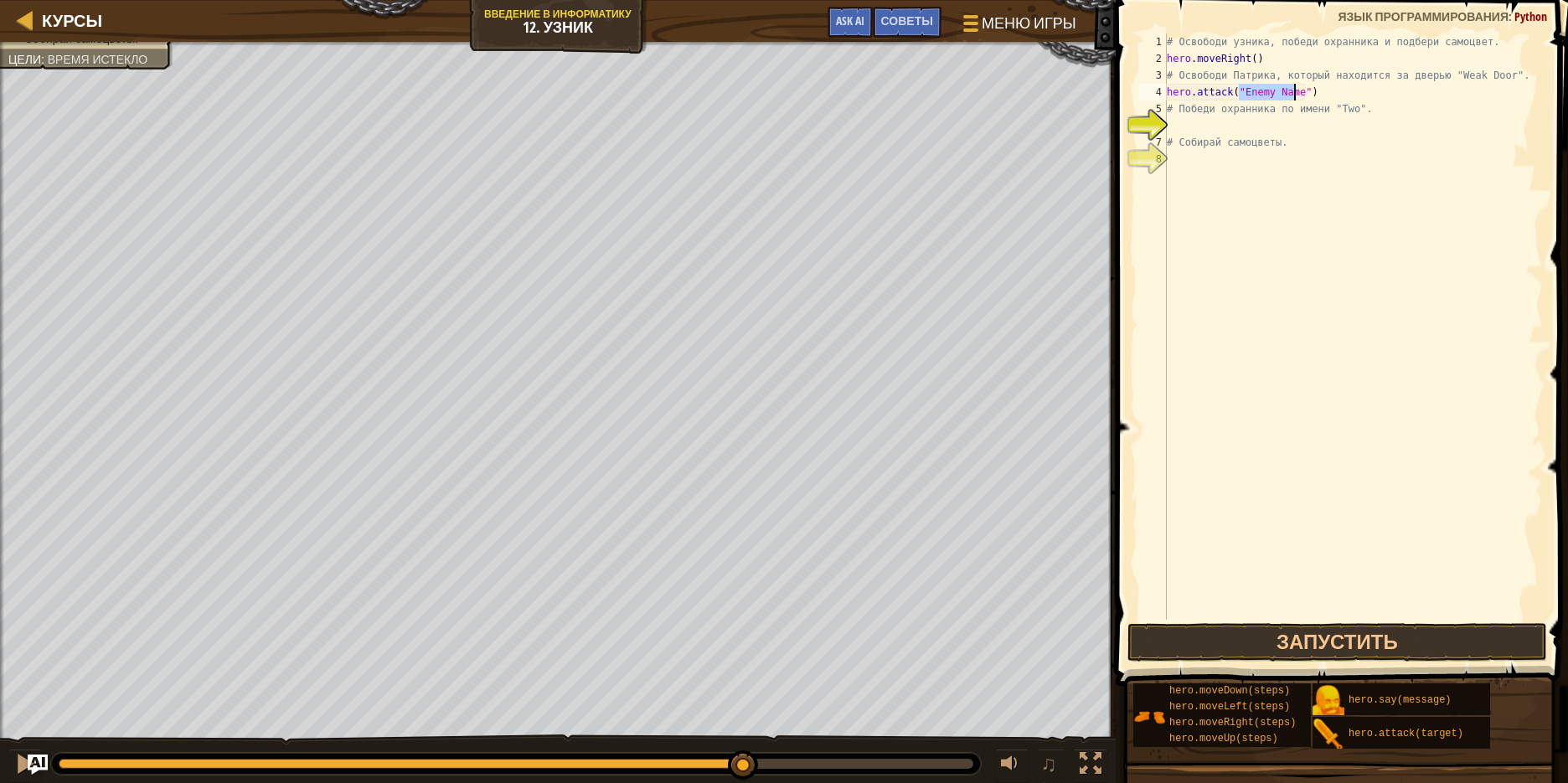
click at [1313, 95] on div "# Освободи узника, победи охранника и подбери самоцвет. hero . moveRight ( ) # …" at bounding box center [1353, 343] width 380 height 620
click at [1295, 93] on div "# Освободи узника, победи охранника и подбери самоцвет. hero . moveRight ( ) # …" at bounding box center [1353, 343] width 380 height 620
type textarea "hero.attack("Weak Door")"
click at [1303, 634] on button "Запустить" at bounding box center [1337, 643] width 419 height 39
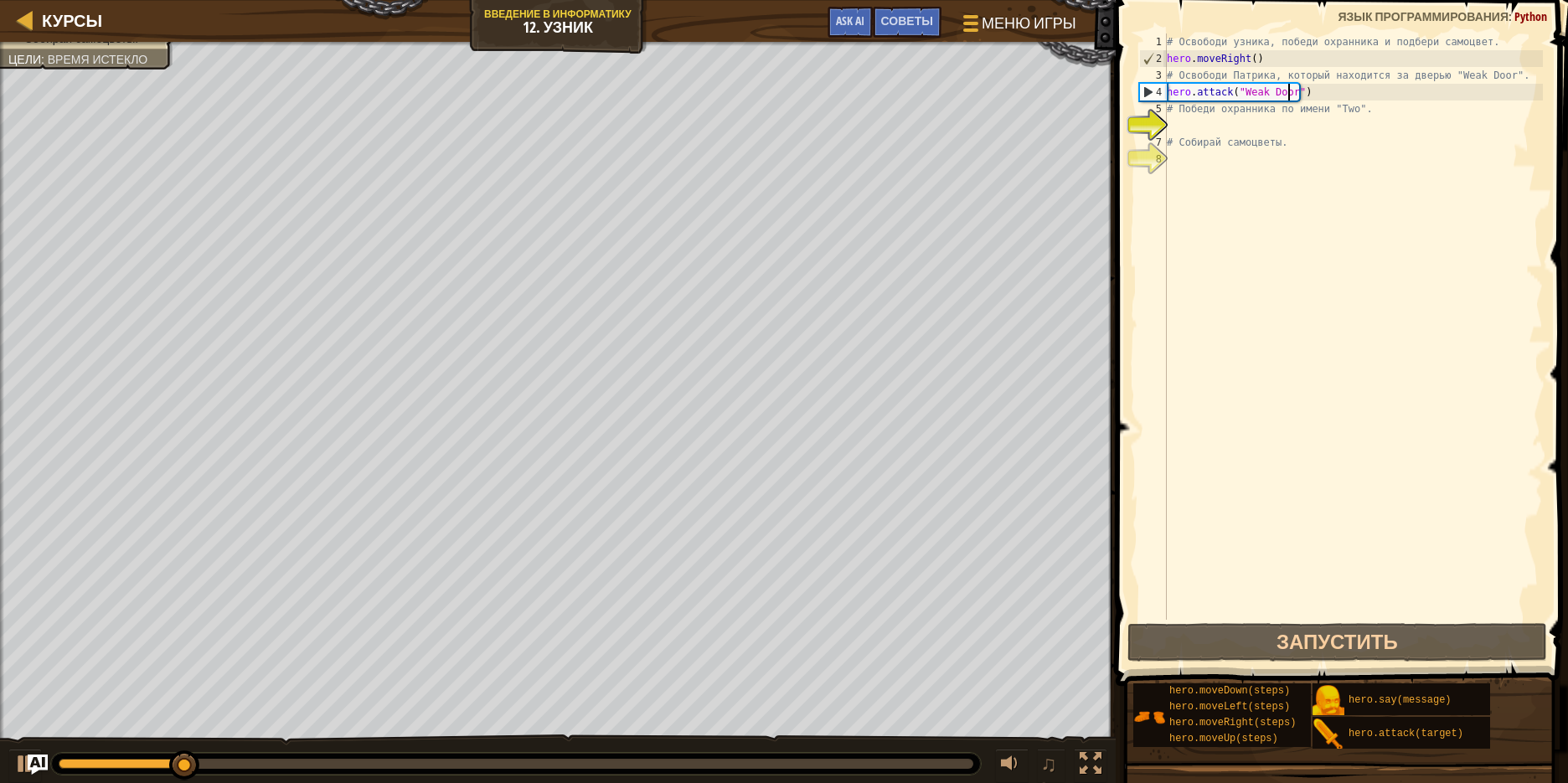
click at [1193, 120] on div "# Освободи узника, победи охранника и подбери самоцвет. hero . moveRight ( ) # …" at bounding box center [1353, 343] width 380 height 620
type textarea "h"
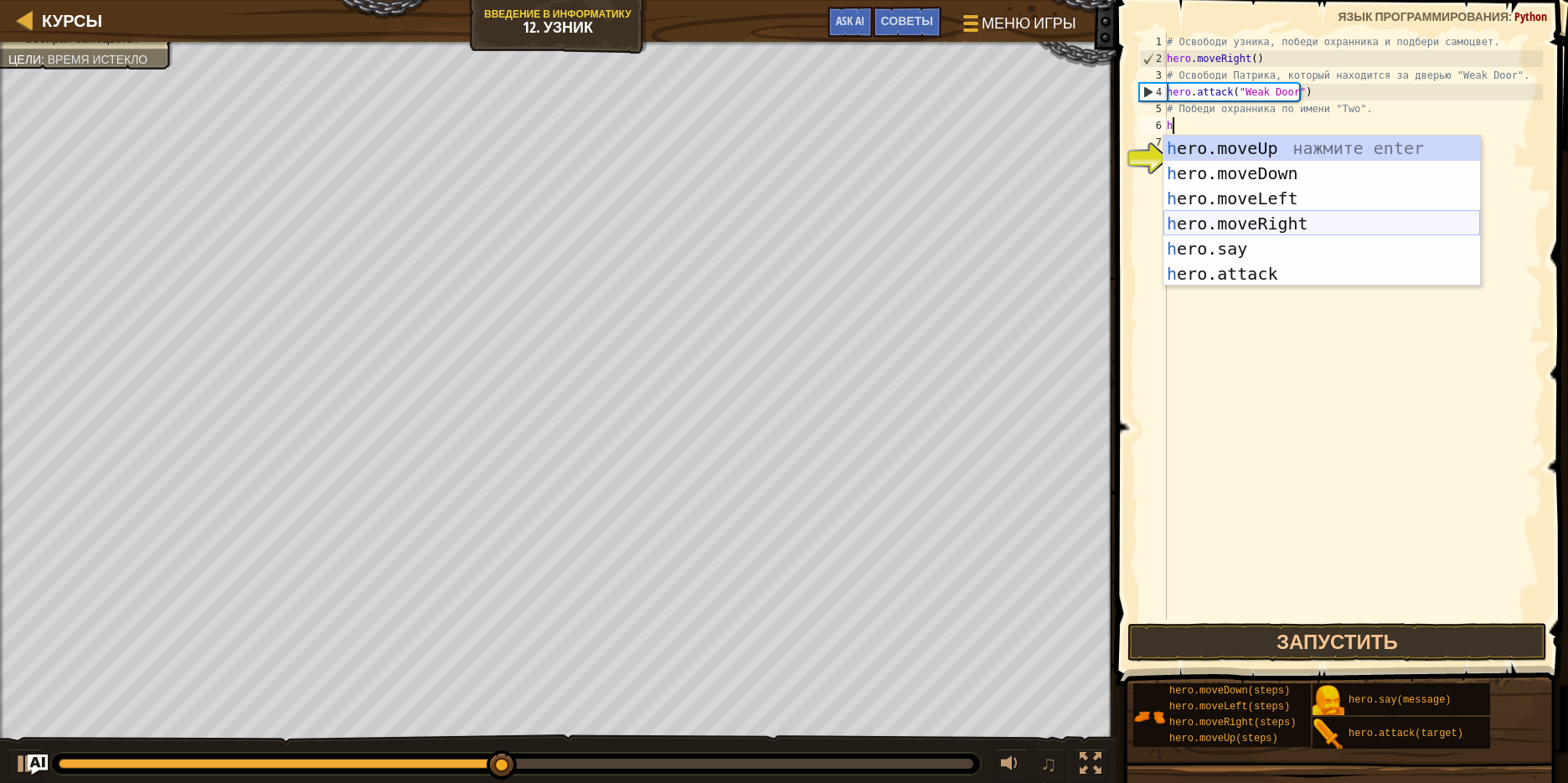
click at [1282, 220] on div "h ero.moveUp нажмите enter h ero.moveDown нажмите enter h ero.moveLeft нажмите …" at bounding box center [1322, 236] width 317 height 201
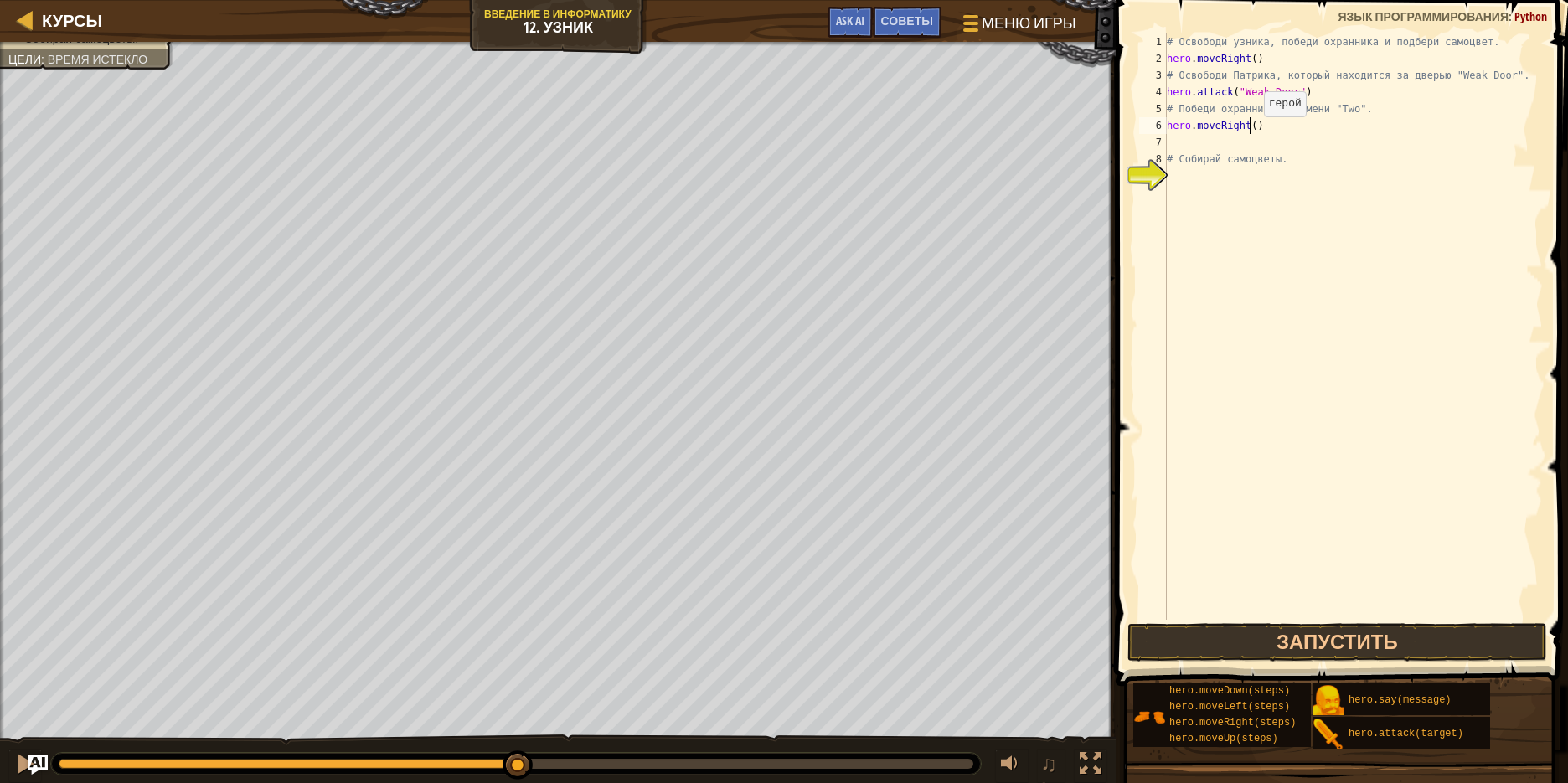
click at [1250, 133] on div "# Освободи узника, победи охранника и подбери самоцвет. hero . moveRight ( ) # …" at bounding box center [1353, 343] width 380 height 620
type textarea "hero.moveRight(2)"
click at [1210, 149] on div "# Освободи узника, победи охранника и подбери самоцвет. hero . moveRight ( ) # …" at bounding box center [1353, 343] width 380 height 620
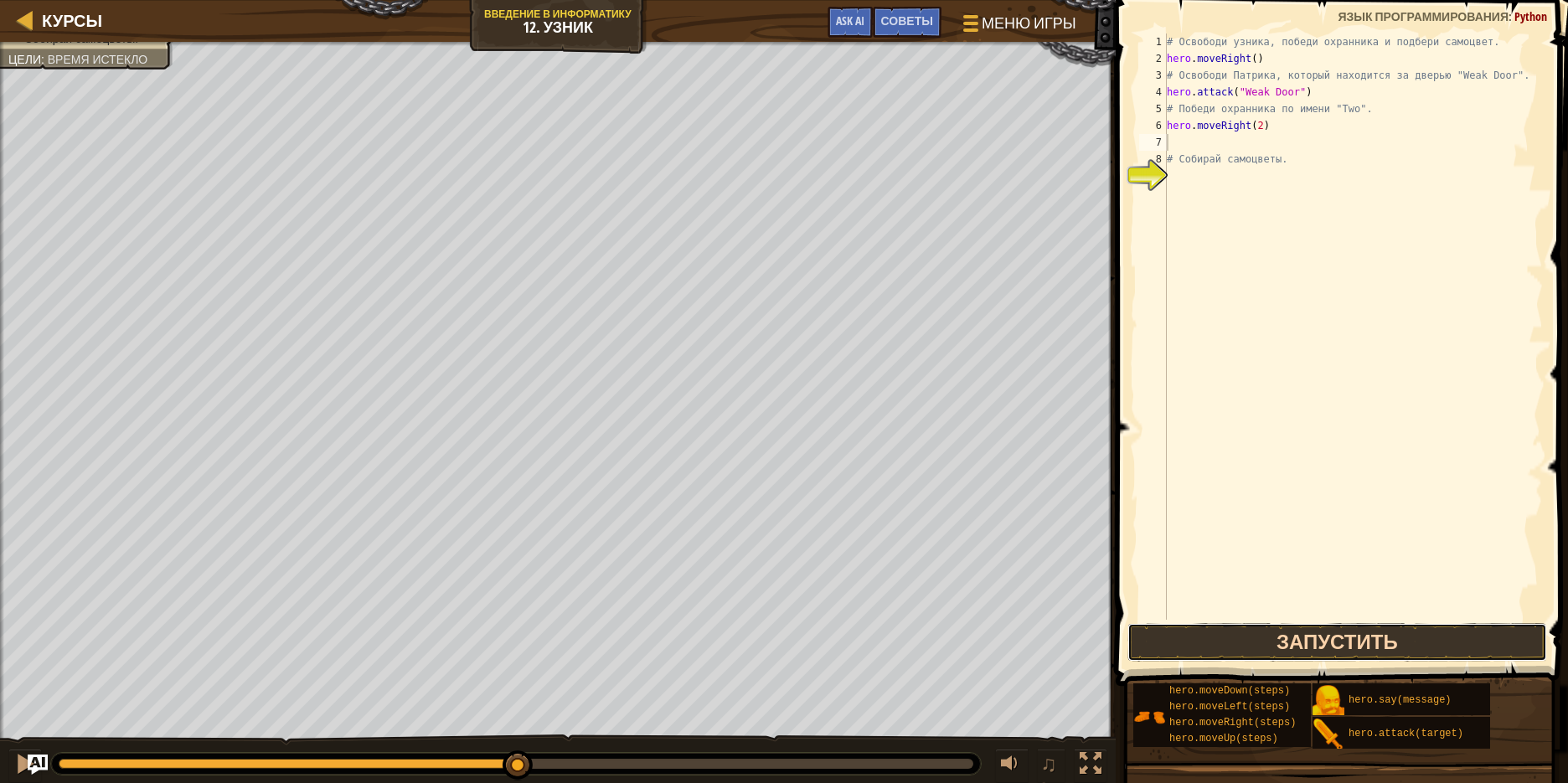
click at [1320, 640] on button "Запустить" at bounding box center [1337, 643] width 419 height 39
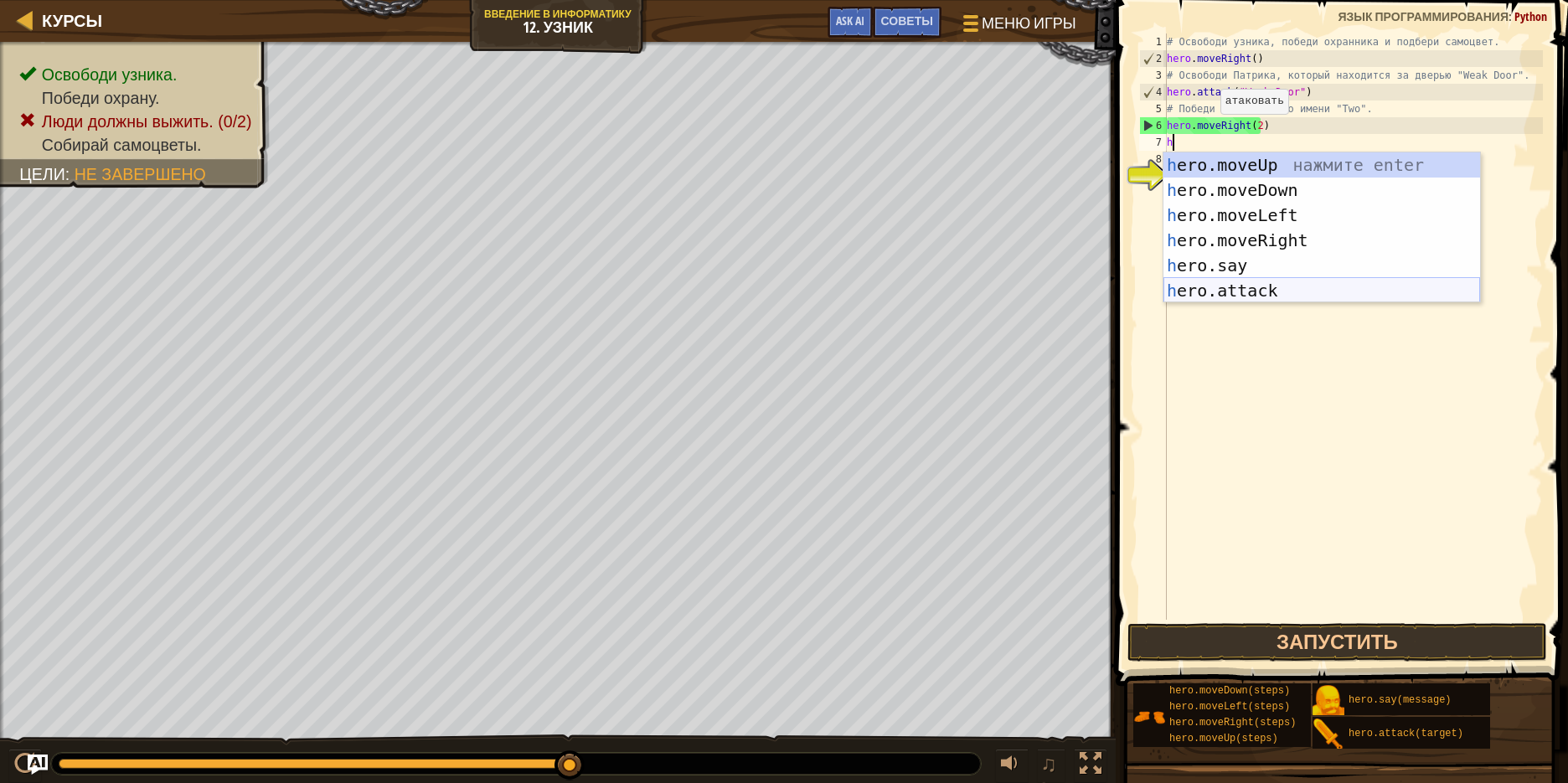
click at [1196, 280] on div "h ero.moveUp нажмите enter h ero.moveDown нажмите enter h ero.moveLeft нажмите …" at bounding box center [1322, 252] width 317 height 201
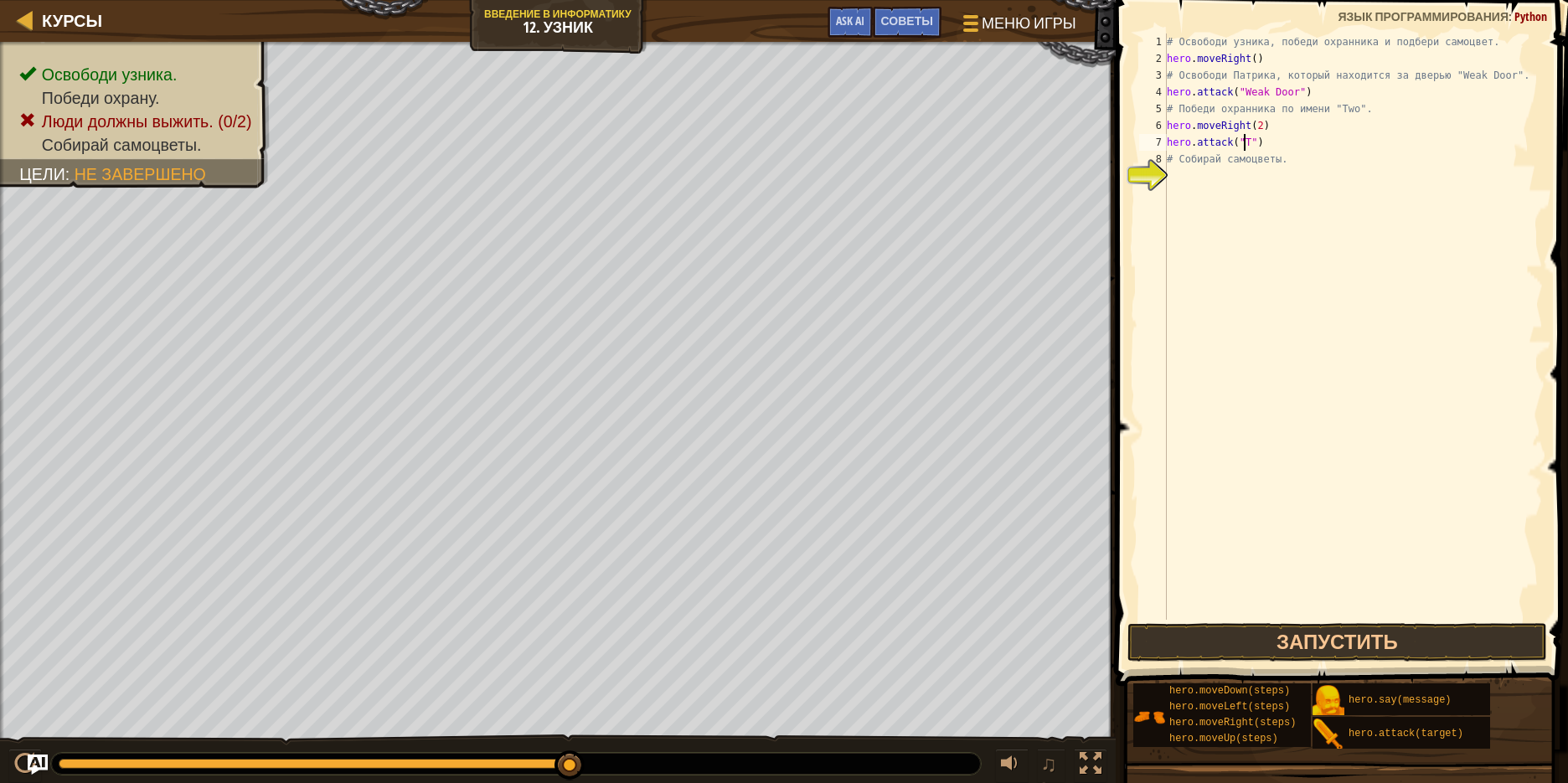
scroll to position [7, 6]
click at [1290, 151] on div "# Освободи узника, победи охранника и подбери самоцвет. hero . moveRight ( ) # …" at bounding box center [1353, 343] width 380 height 620
click at [1277, 140] on div "# Освободи узника, победи охранника и подбери самоцвет. hero . moveRight ( ) # …" at bounding box center [1353, 343] width 380 height 620
type textarea "hero.attack("Two")"
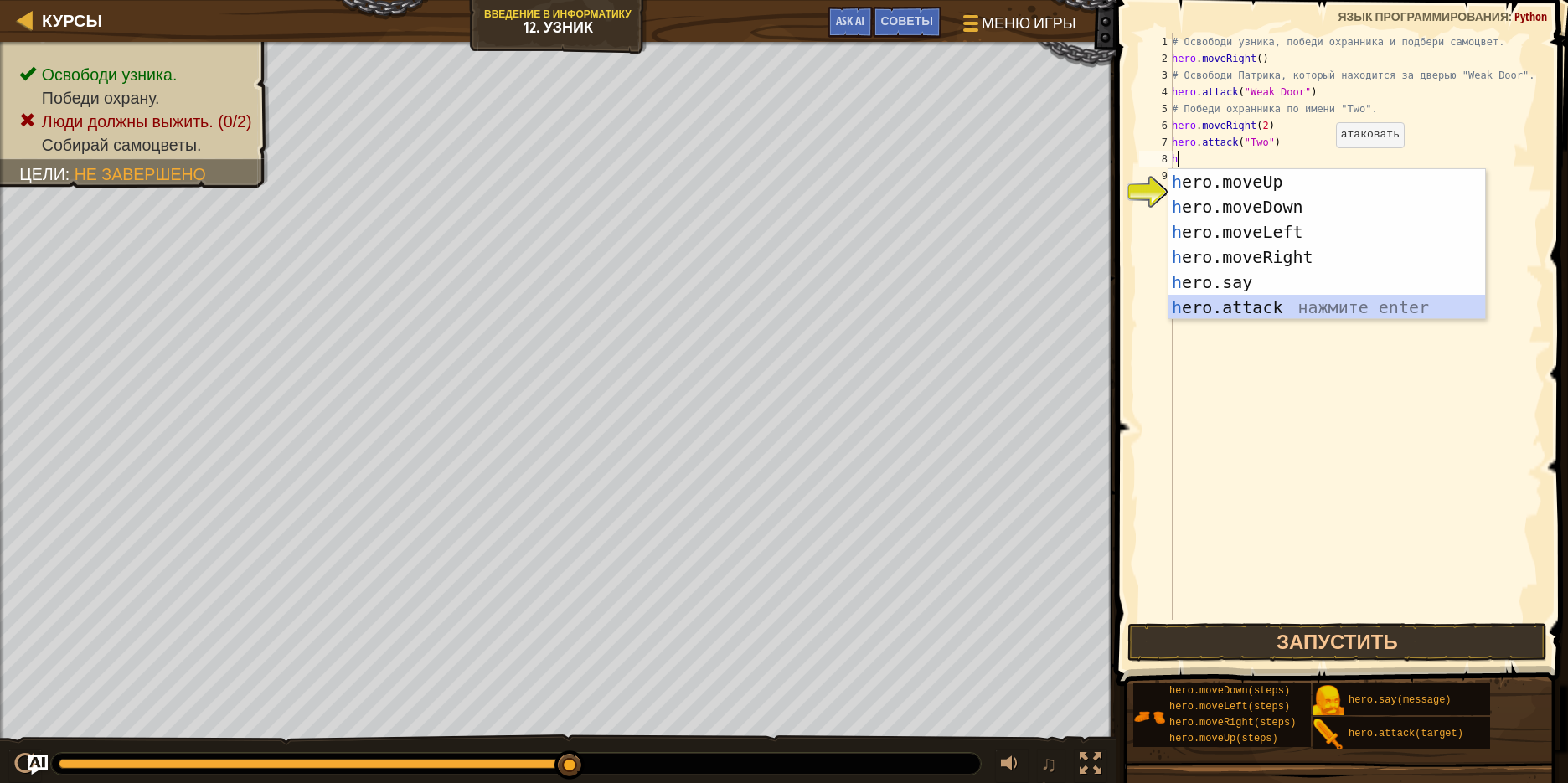
click at [1302, 309] on div "h ero.moveUp нажмите enter h ero.moveDown нажмите enter h ero.moveLeft нажмите …" at bounding box center [1327, 269] width 317 height 201
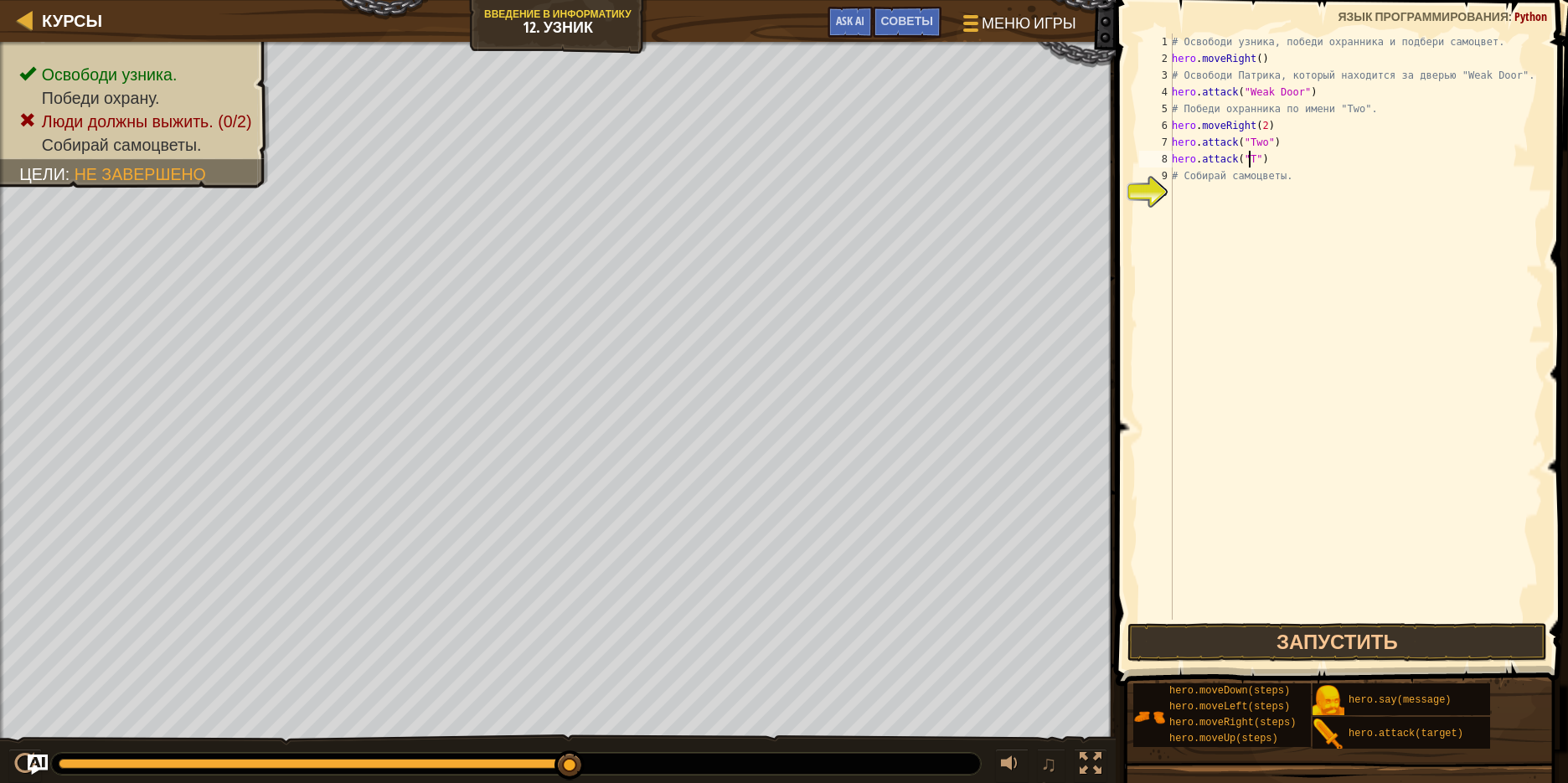
scroll to position [7, 6]
type textarea "hero.attack("Two")"
click at [1252, 198] on div "# Освободи узника, победи охранника и подбери самоцвет. hero . moveRight ( ) # …" at bounding box center [1356, 343] width 374 height 620
type textarea "h"
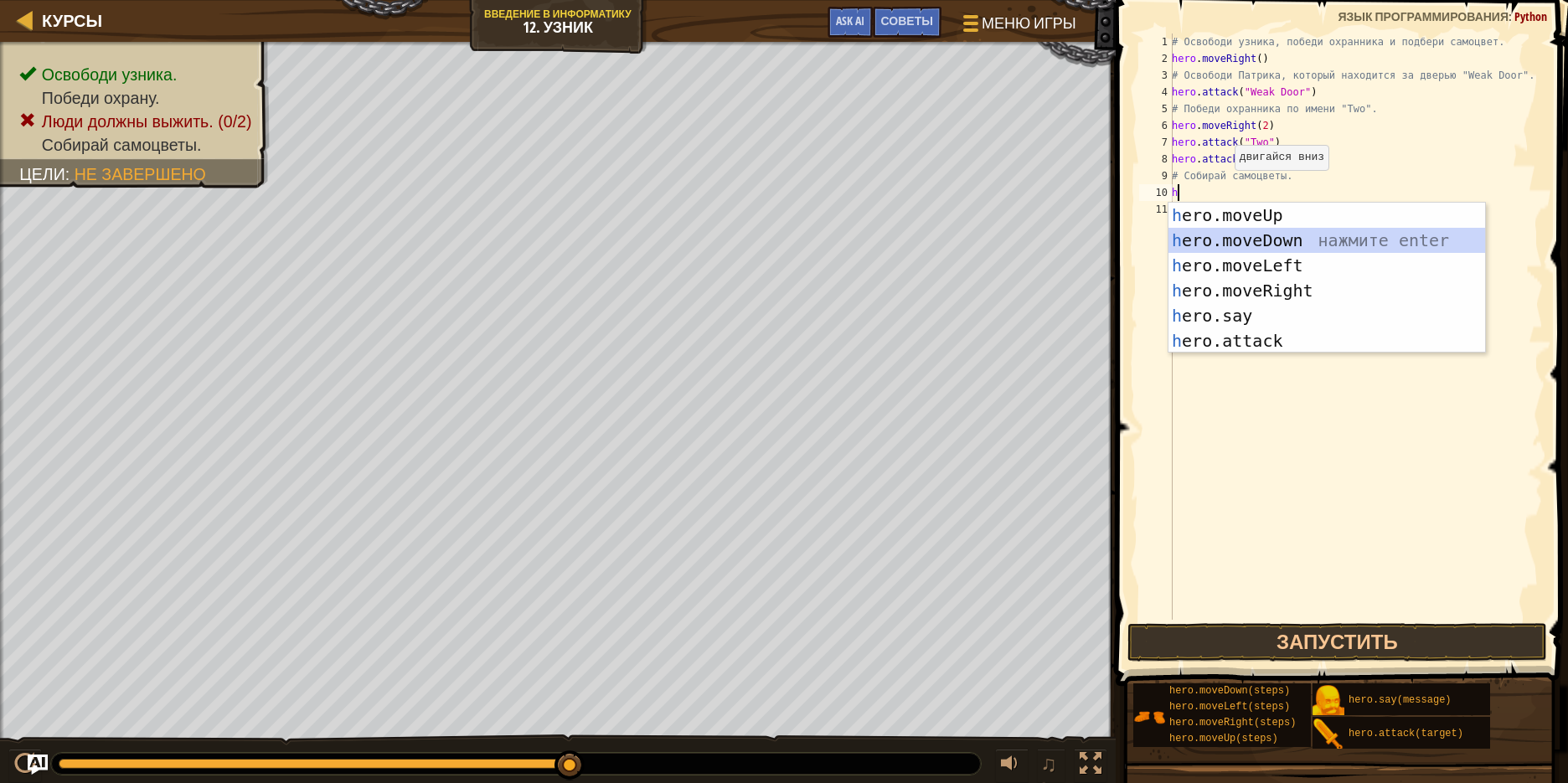
click at [1277, 243] on div "h ero.moveUp нажмите enter h ero.moveDown нажмите enter h ero.moveLeft нажмите …" at bounding box center [1327, 302] width 317 height 201
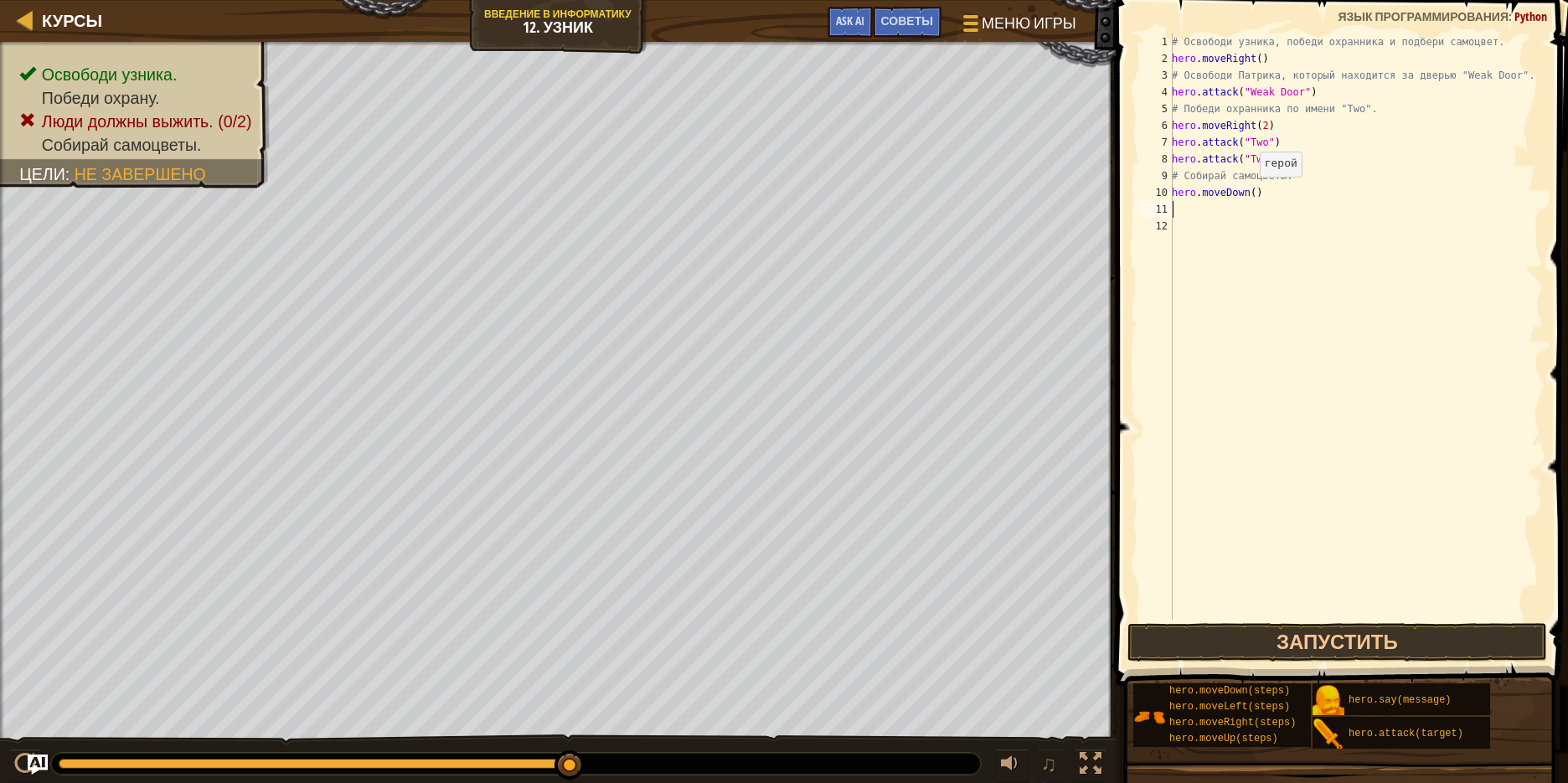
click at [1250, 194] on div "# Освободи узника, победи охранника и подбери самоцвет. hero . moveRight ( ) # …" at bounding box center [1356, 343] width 374 height 620
type textarea "hero.moveDown(3)"
click at [1213, 215] on div "# Освободи узника, победи охранника и подбери самоцвет. hero . moveRight ( ) # …" at bounding box center [1356, 343] width 374 height 620
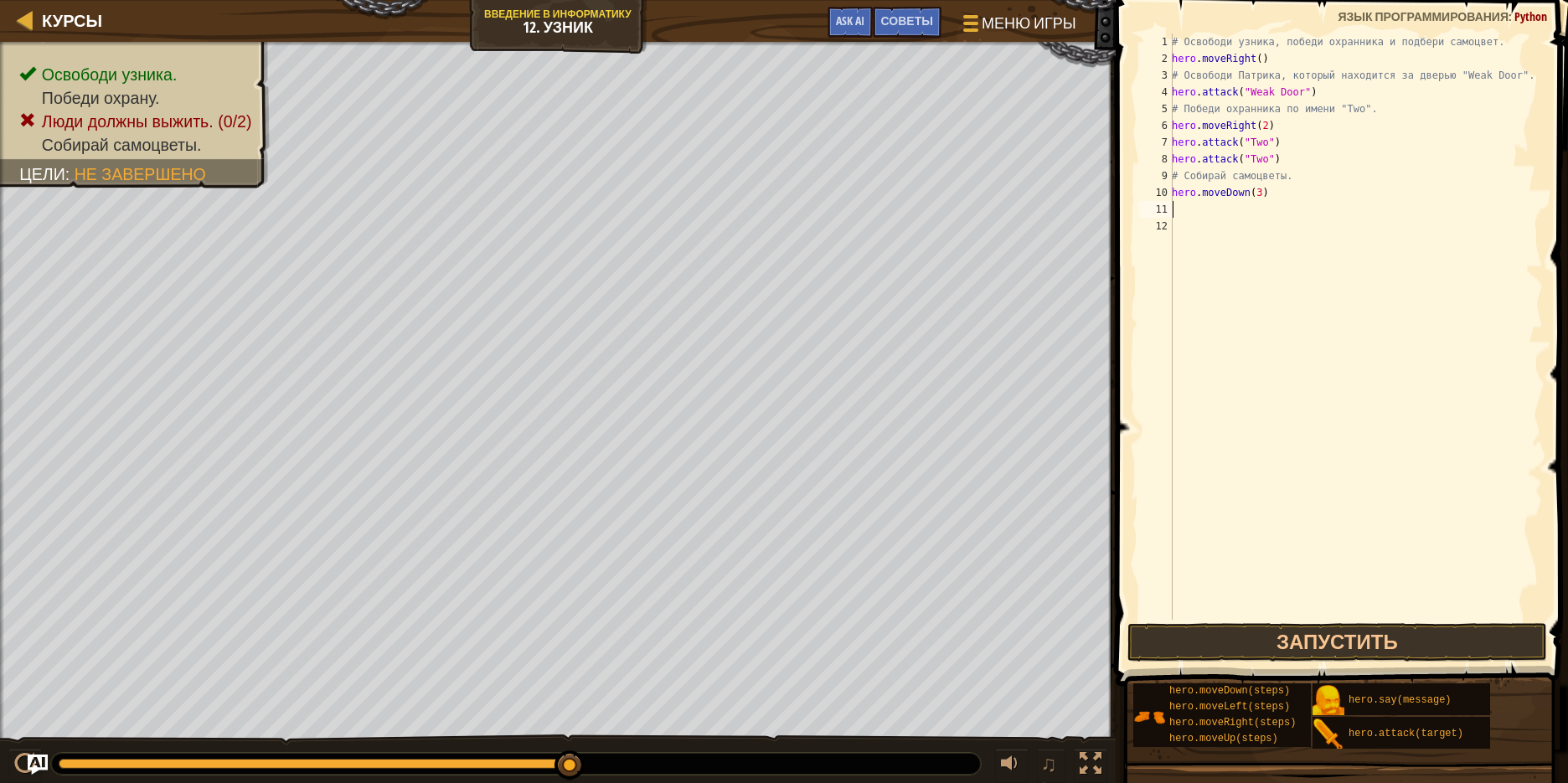
type textarea "h"
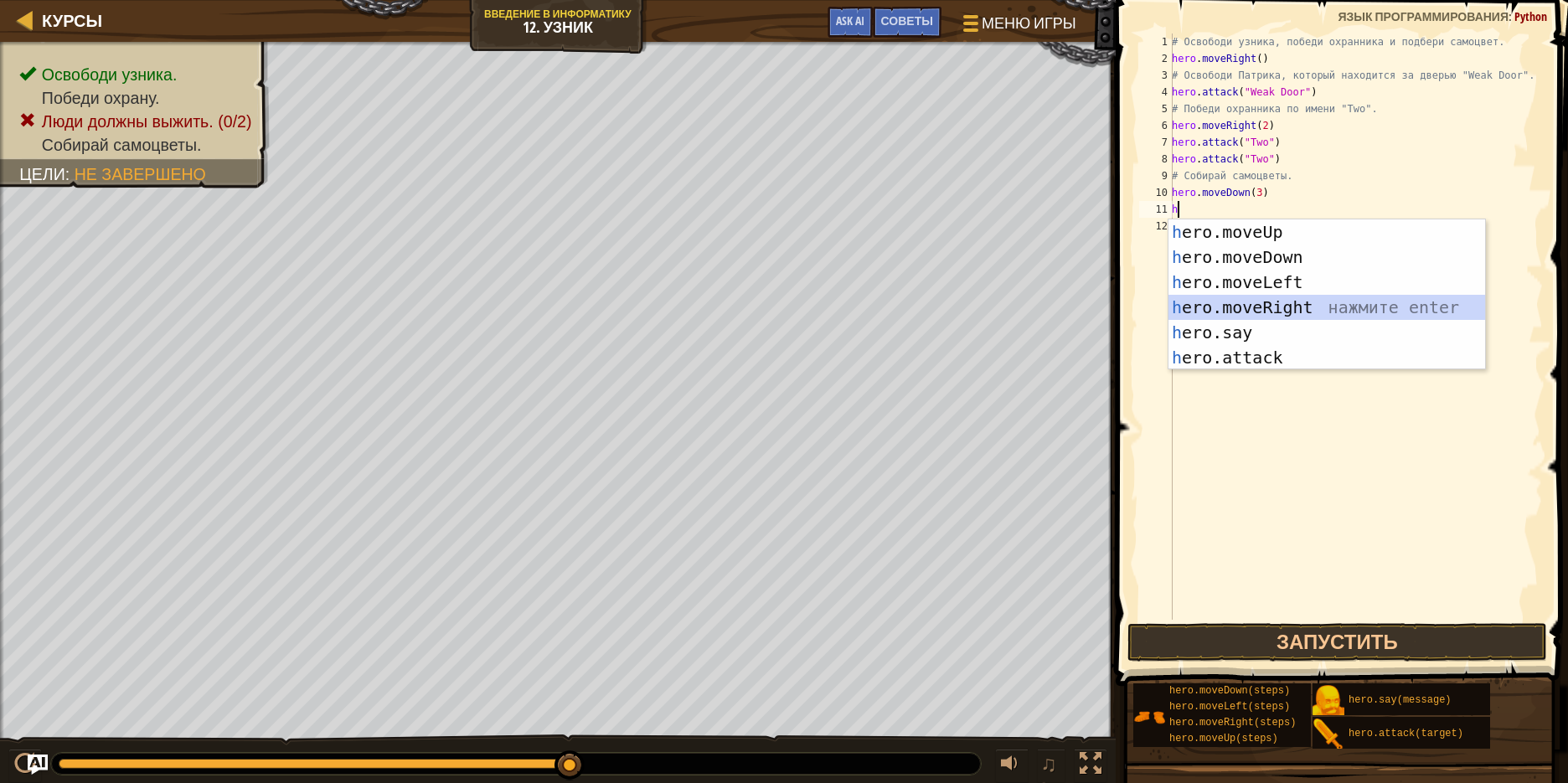
click at [1274, 307] on div "h ero.moveUp нажмите enter h ero.moveDown нажмите enter h ero.moveLeft нажмите …" at bounding box center [1327, 320] width 317 height 201
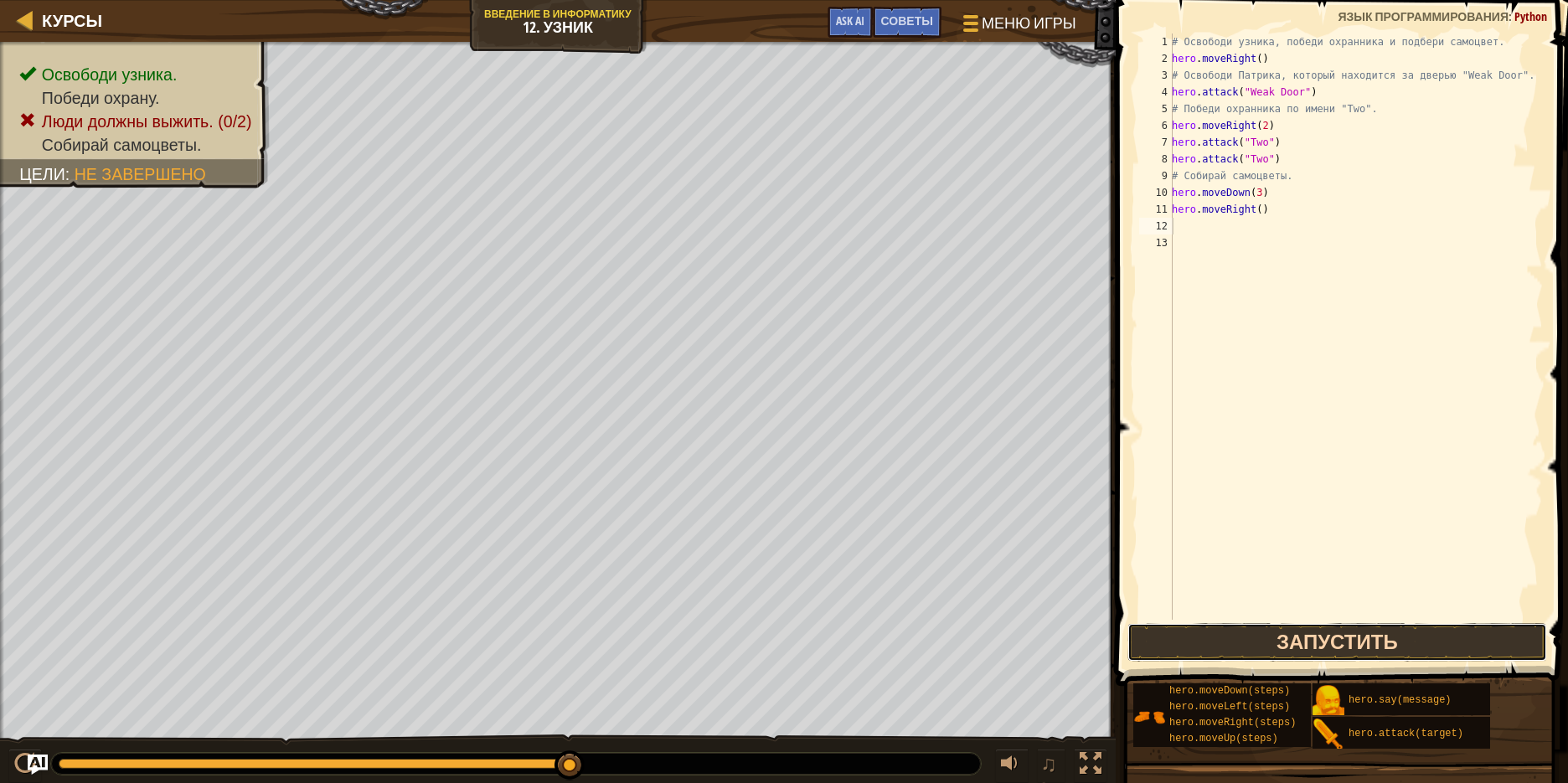
click at [1367, 638] on button "Запустить" at bounding box center [1337, 643] width 419 height 39
